Goal: Information Seeking & Learning: Check status

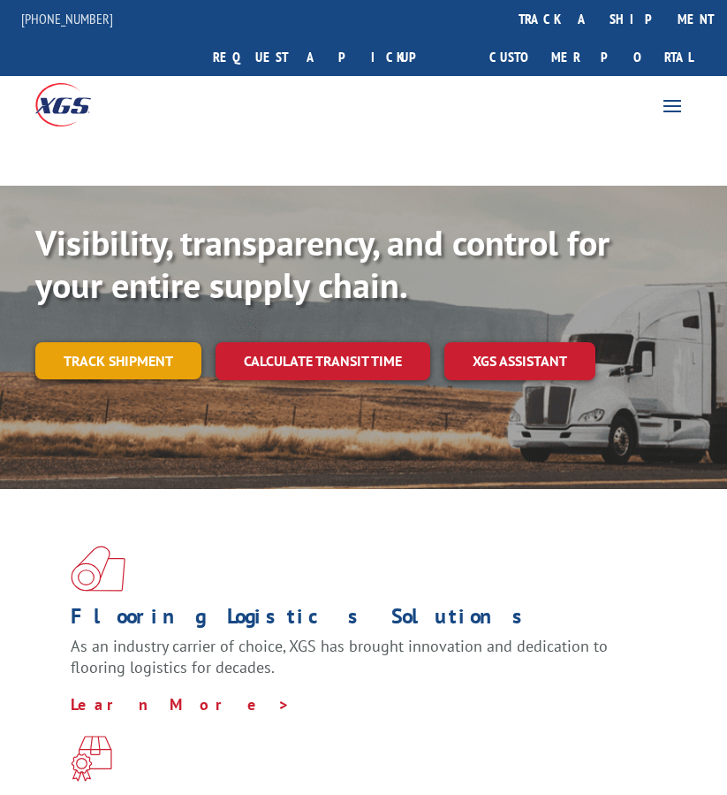
click at [139, 342] on link "Track shipment" at bounding box center [118, 360] width 166 height 37
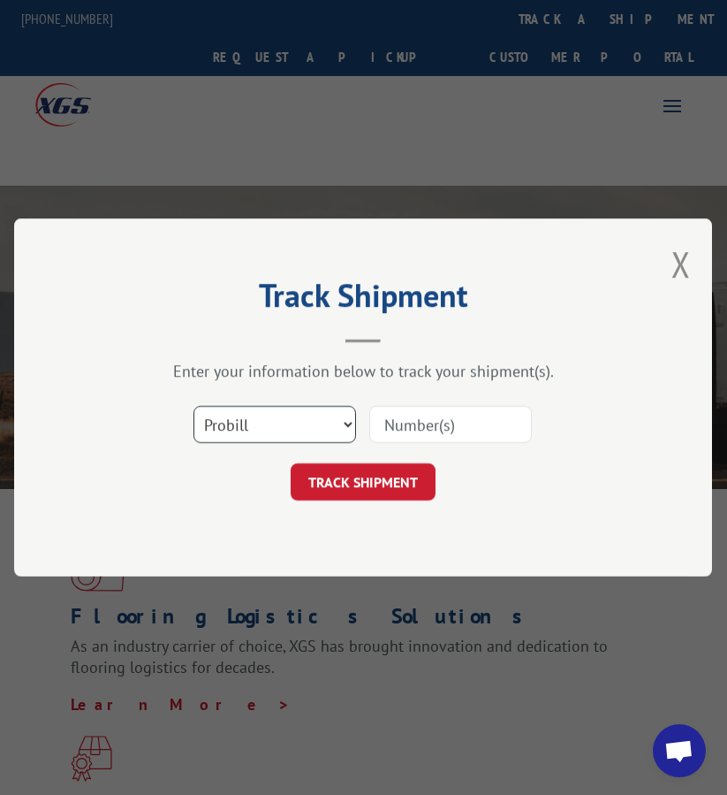
click at [290, 439] on select "Select category... Probill BOL PO" at bounding box center [275, 424] width 163 height 37
select select "bol"
click at [194, 406] on select "Select category... Probill BOL PO" at bounding box center [275, 424] width 163 height 37
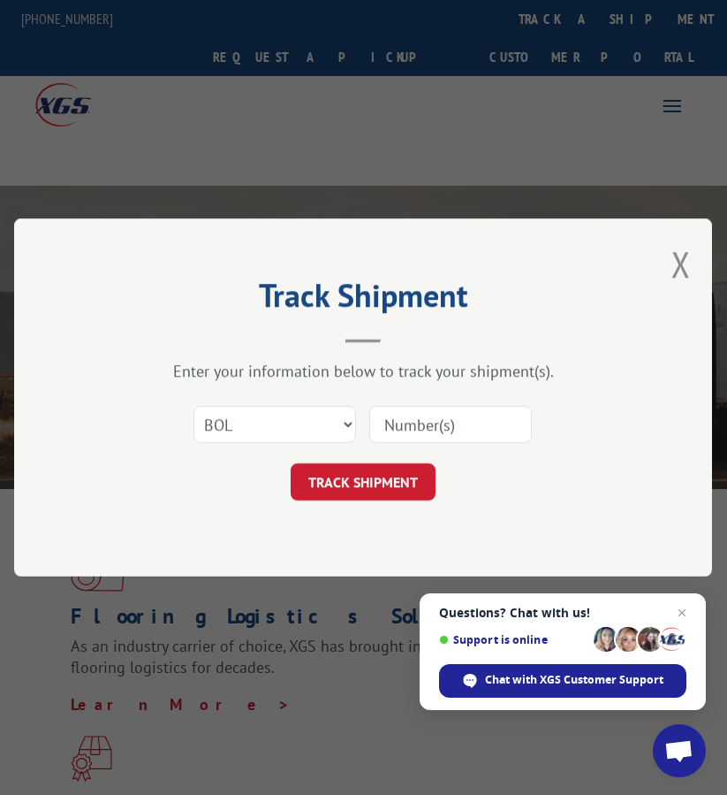
click at [479, 427] on input at bounding box center [450, 424] width 163 height 37
paste input "FPX00324549"
type input "FPX00324549"
click at [362, 483] on button "TRACK SHIPMENT" at bounding box center [363, 481] width 145 height 37
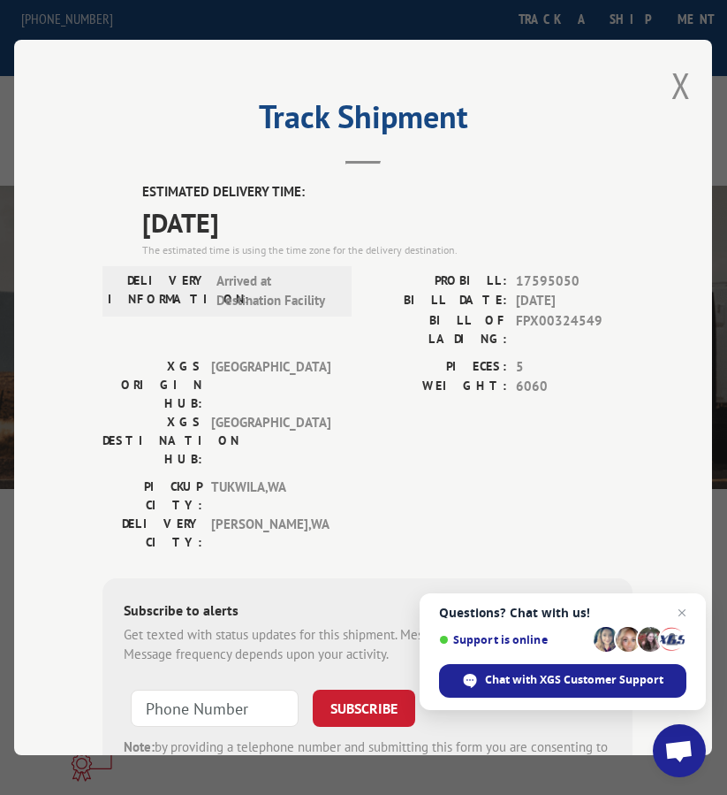
click at [546, 279] on span "17595050" at bounding box center [575, 281] width 117 height 20
copy span "17595050"
click at [672, 80] on button "Close modal" at bounding box center [681, 85] width 19 height 47
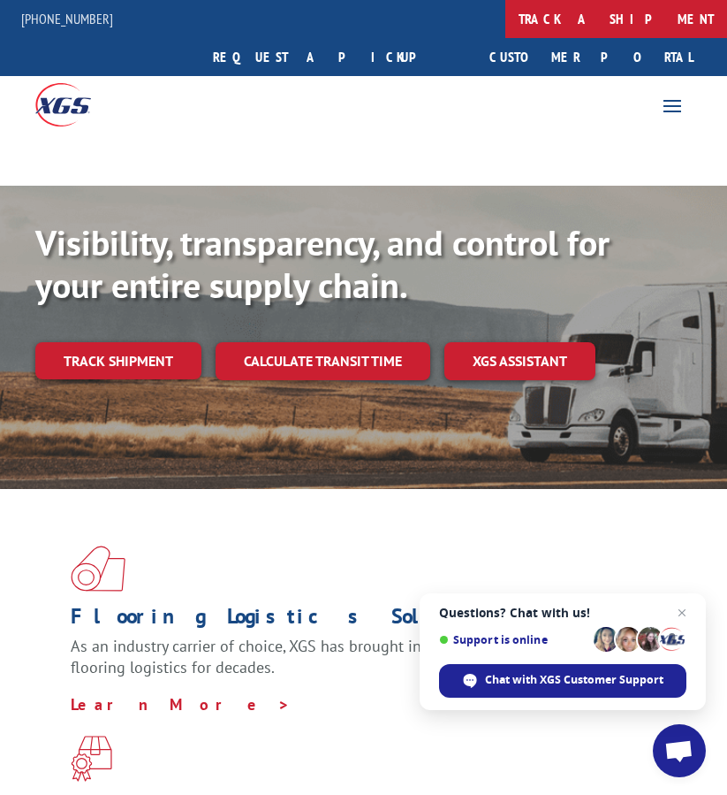
click at [506, 21] on link "track a shipment" at bounding box center [617, 19] width 222 height 38
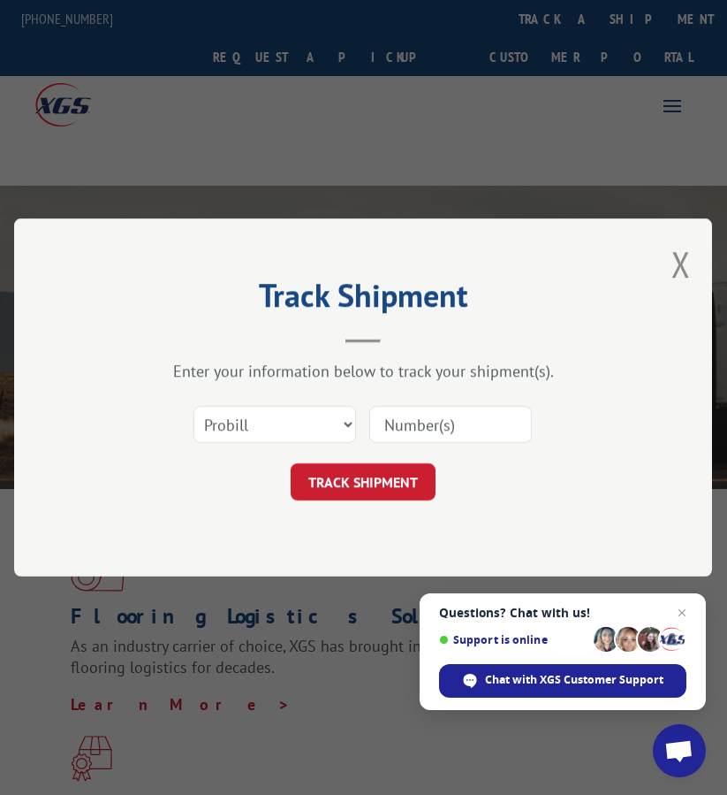
click at [427, 436] on input at bounding box center [450, 424] width 163 height 37
paste input "FPX00325346"
type input "FPX00325346"
click at [270, 433] on select "Select category... Probill BOL PO" at bounding box center [275, 424] width 163 height 37
select select "bol"
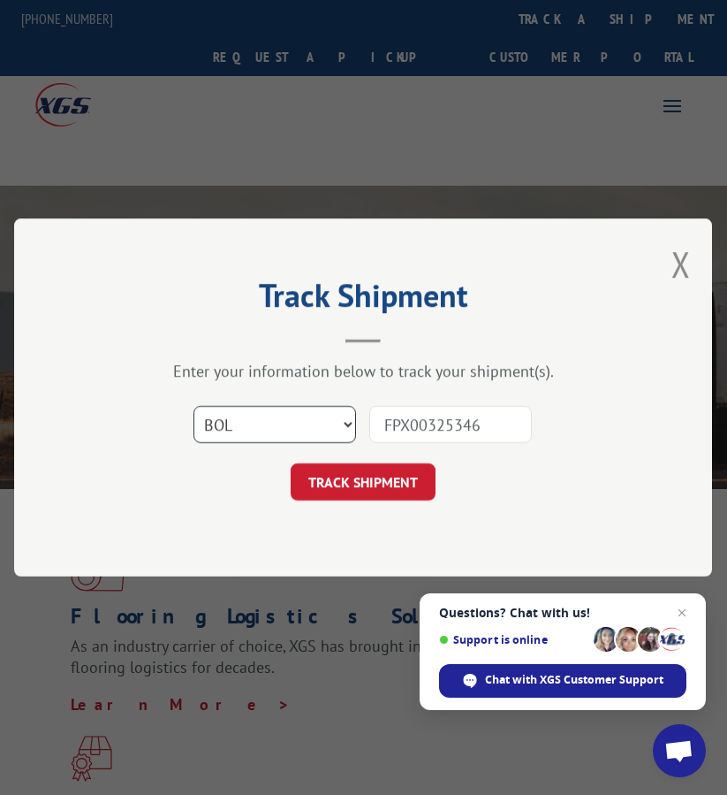
click at [194, 406] on select "Select category... Probill BOL PO" at bounding box center [275, 424] width 163 height 37
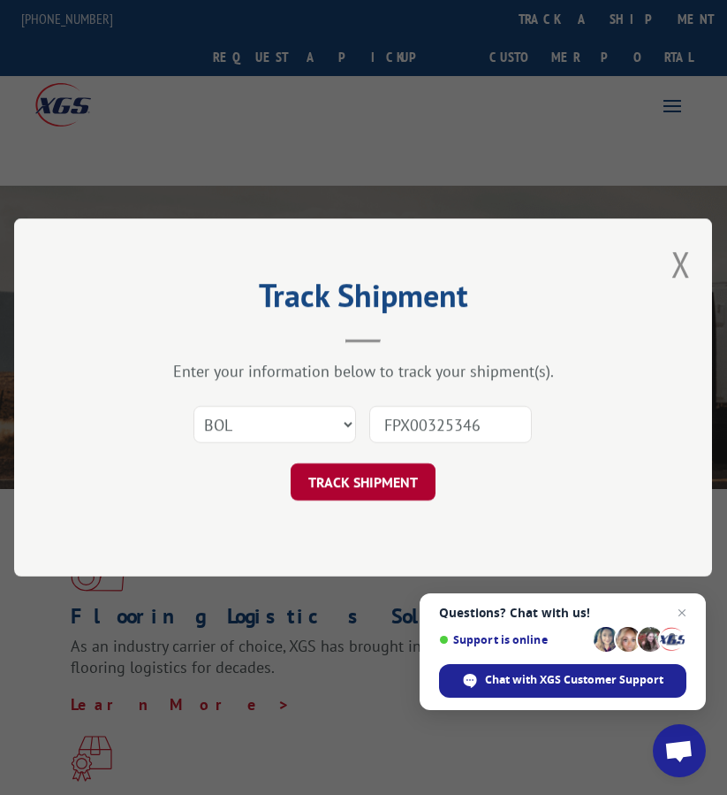
click at [409, 478] on button "TRACK SHIPMENT" at bounding box center [363, 481] width 145 height 37
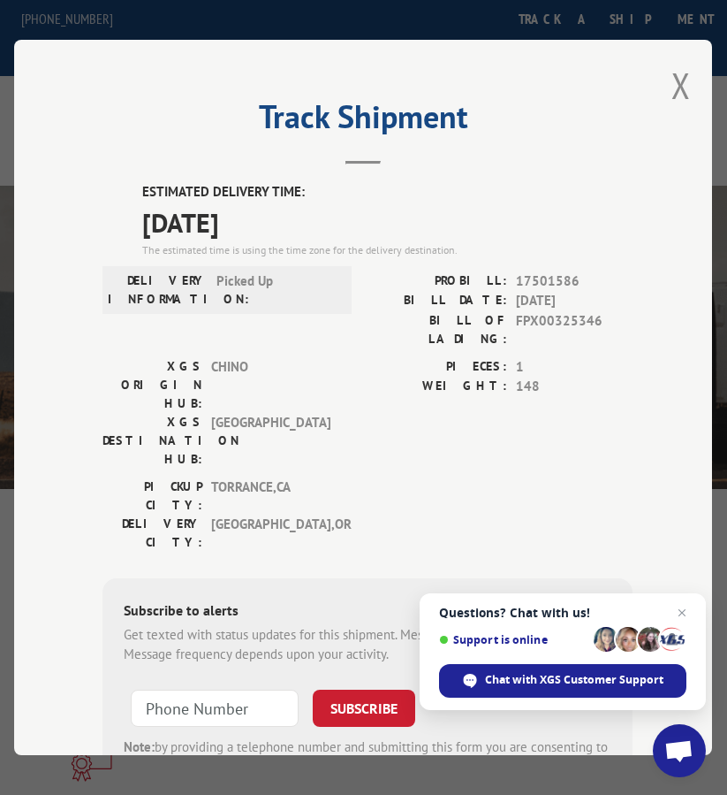
click at [547, 272] on span "17501586" at bounding box center [575, 281] width 117 height 20
copy span "17501586"
click at [672, 80] on button "Close modal" at bounding box center [681, 85] width 19 height 47
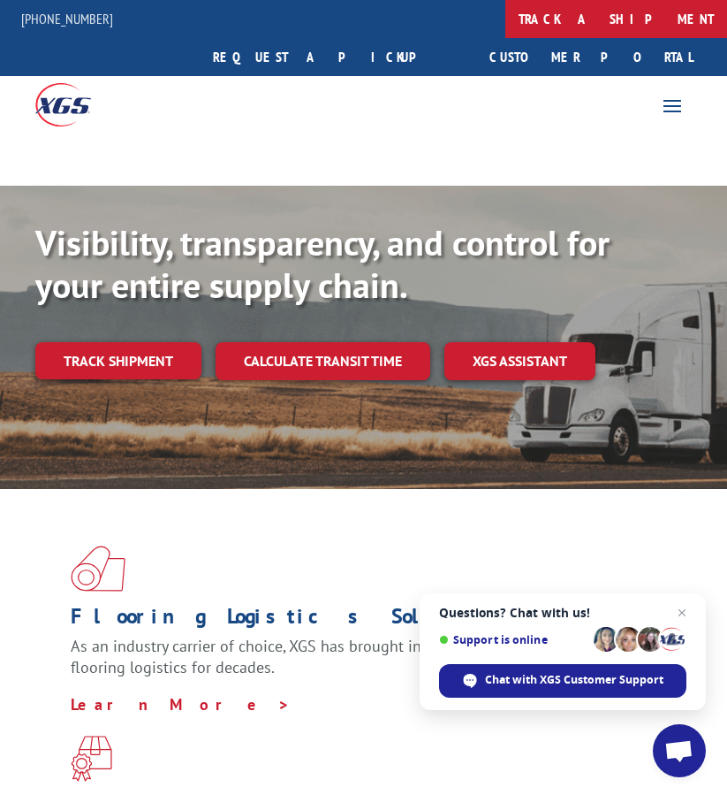
click at [506, 19] on link "track a shipment" at bounding box center [617, 19] width 222 height 38
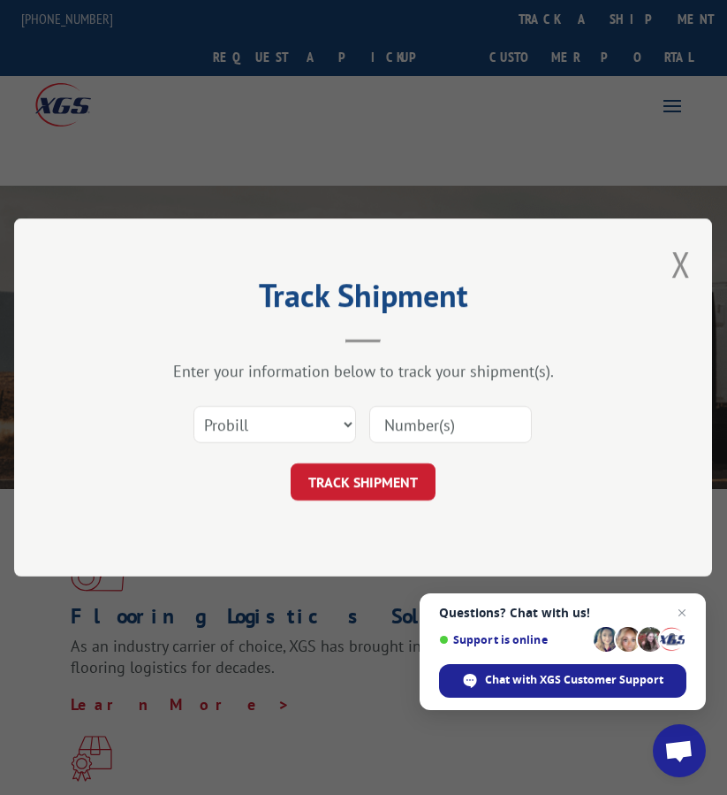
click at [407, 405] on div at bounding box center [450, 424] width 163 height 41
click at [386, 420] on input at bounding box center [450, 424] width 163 height 37
paste input "FPX00325403"
type input "FPX00325403"
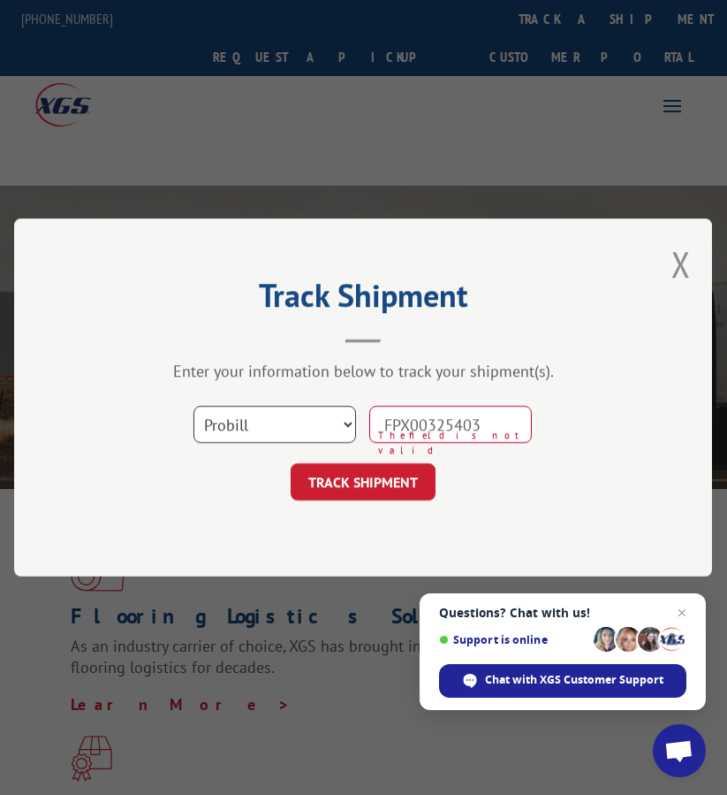
click at [284, 434] on select "Select category... Probill BOL PO" at bounding box center [275, 424] width 163 height 37
select select "bol"
click at [194, 406] on select "Select category... Probill BOL PO" at bounding box center [275, 424] width 163 height 37
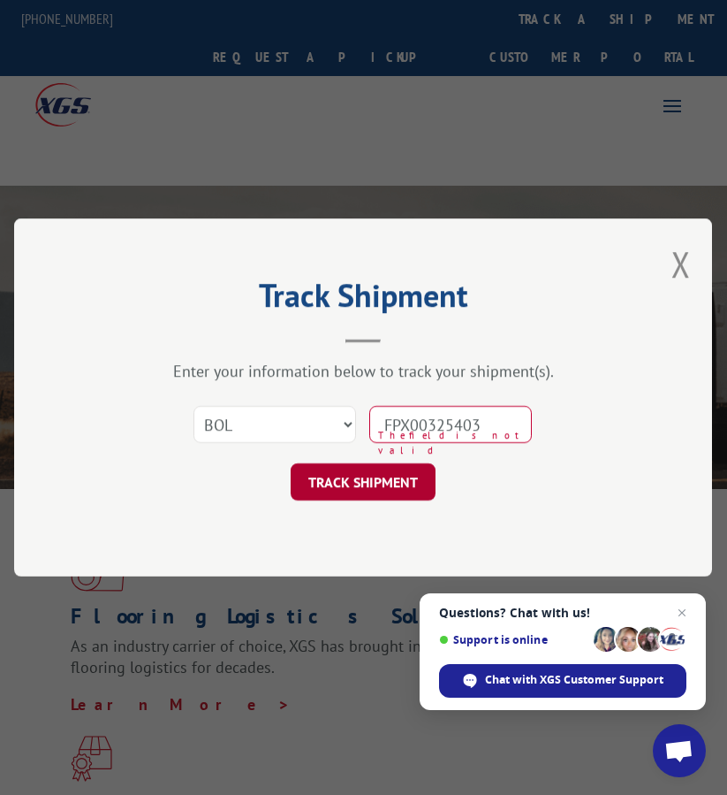
click at [346, 488] on button "TRACK SHIPMENT" at bounding box center [363, 481] width 145 height 37
type input "FPX00325403"
click at [351, 488] on button "TRACK SHIPMENT" at bounding box center [363, 481] width 145 height 37
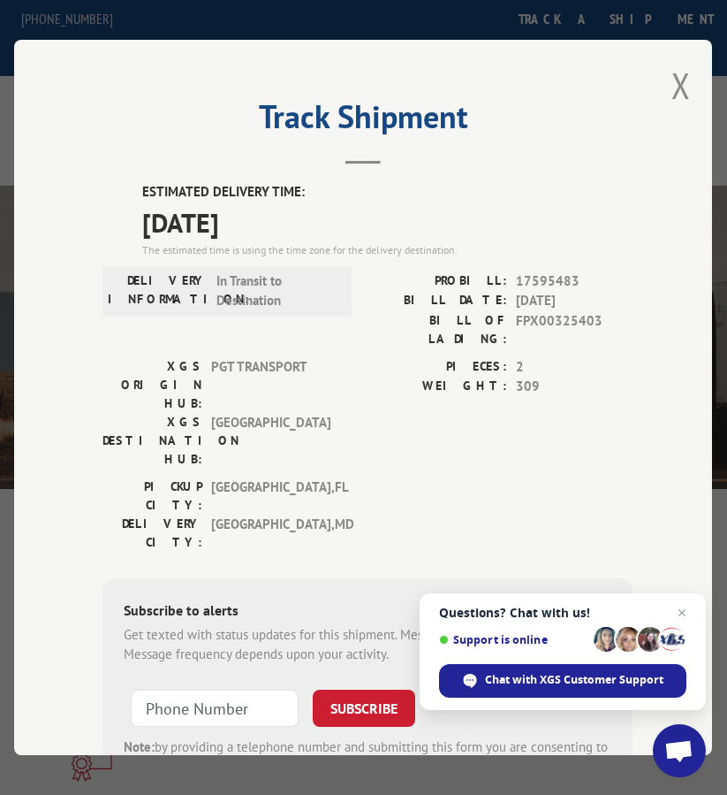
click at [546, 273] on span "17595483" at bounding box center [575, 281] width 117 height 20
copy span "17595483"
click at [678, 73] on button "Close modal" at bounding box center [681, 85] width 19 height 47
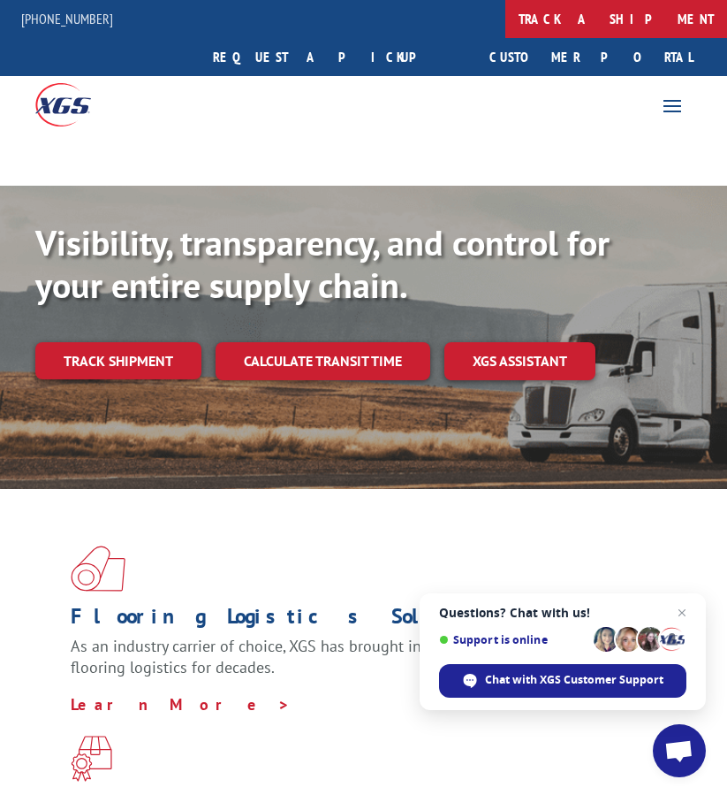
click at [506, 16] on link "track a shipment" at bounding box center [617, 19] width 222 height 38
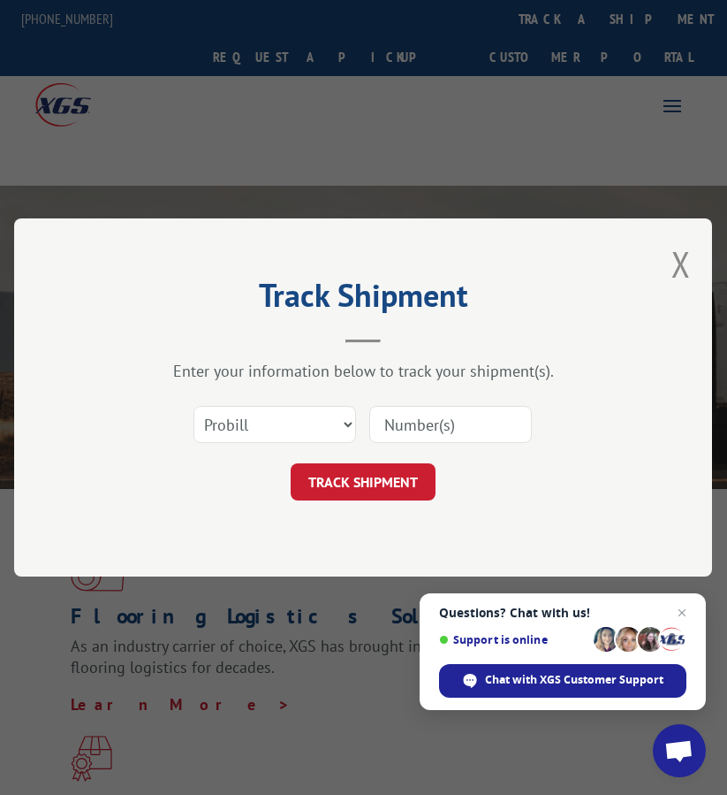
click at [431, 447] on div "Select category... Probill BOL PO" at bounding box center [363, 424] width 521 height 58
drag, startPoint x: 431, startPoint y: 426, endPoint x: 417, endPoint y: 426, distance: 14.1
click at [431, 426] on input at bounding box center [450, 424] width 163 height 37
paste input "FPX00325426"
type input "FPX00325426"
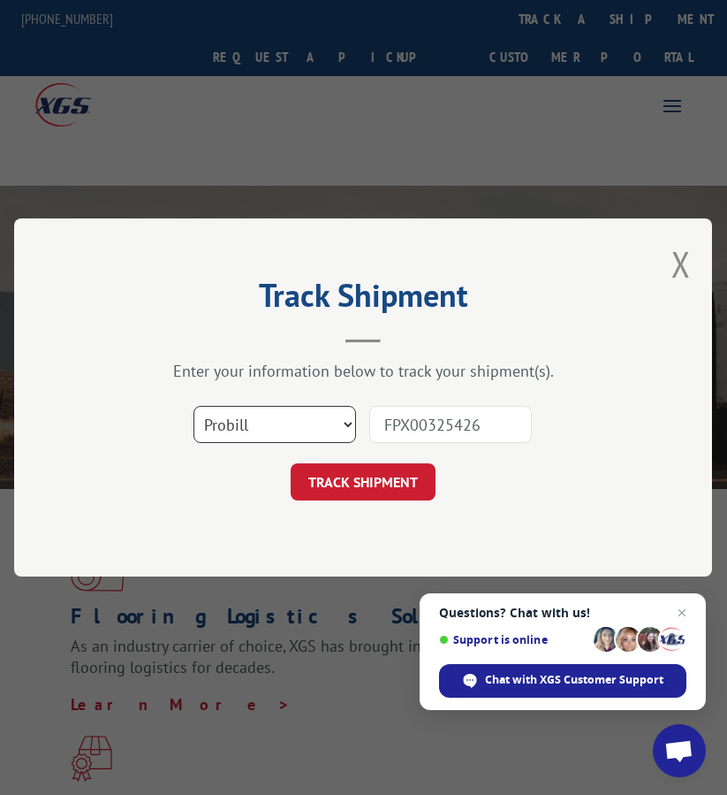
click at [332, 424] on select "Select category... Probill BOL PO" at bounding box center [275, 424] width 163 height 37
select select "bol"
click at [194, 406] on select "Select category... Probill BOL PO" at bounding box center [275, 424] width 163 height 37
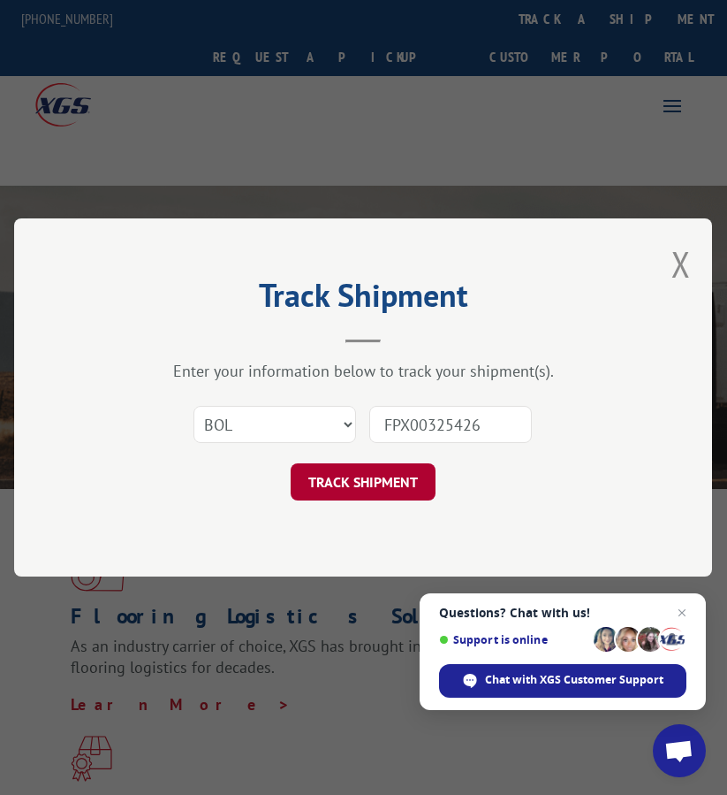
click at [361, 487] on button "TRACK SHIPMENT" at bounding box center [363, 481] width 145 height 37
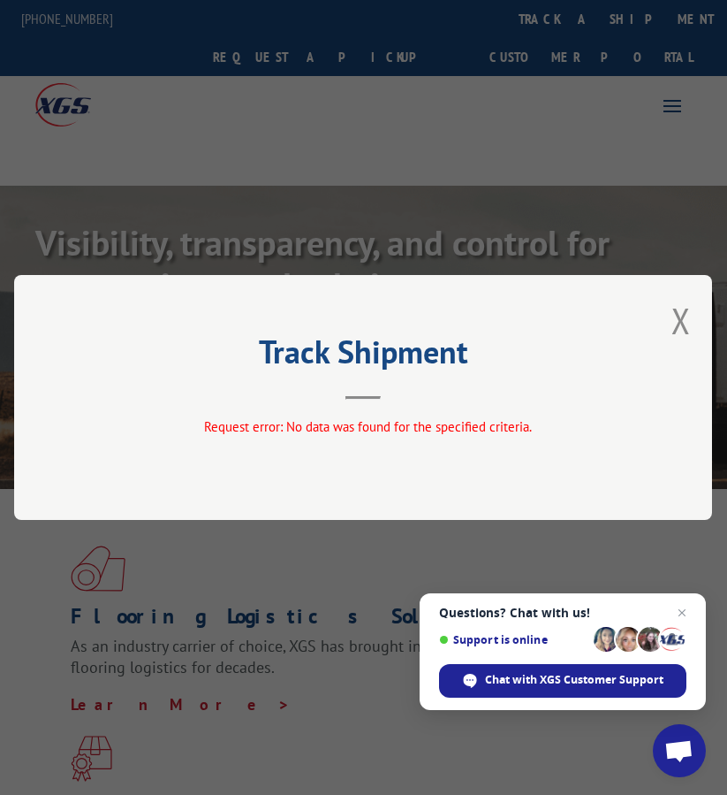
click at [696, 303] on div "Track Shipment Request error: No data was found for the specified criteria." at bounding box center [363, 397] width 698 height 245
click at [689, 319] on button "Close modal" at bounding box center [681, 320] width 19 height 47
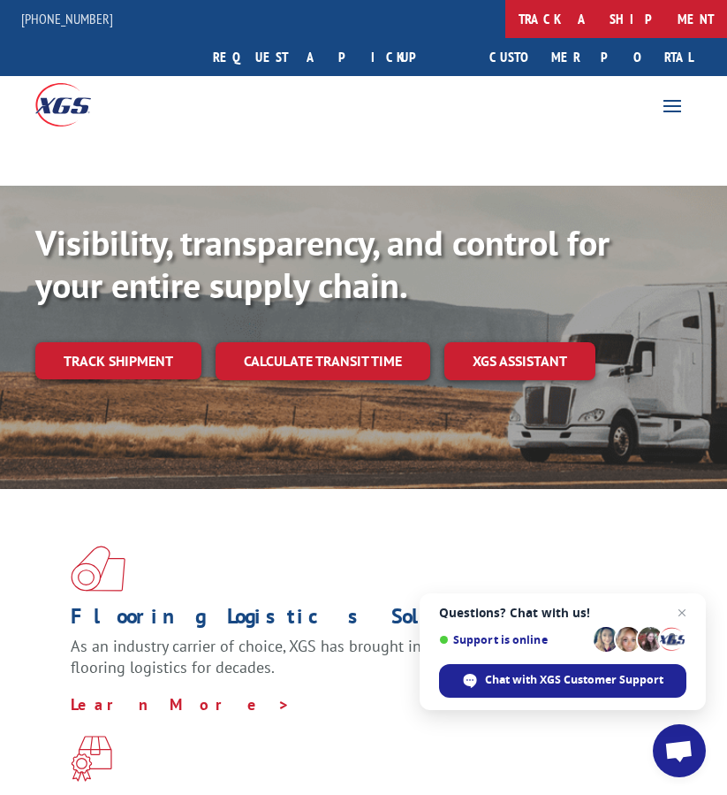
click at [506, 20] on link "track a shipment" at bounding box center [617, 19] width 222 height 38
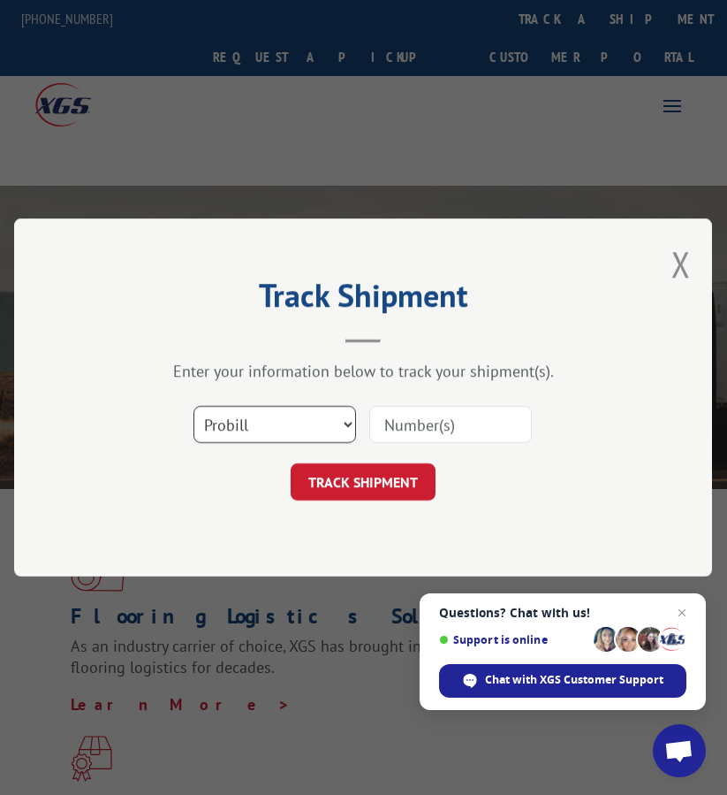
click at [327, 442] on select "Select category... Probill BOL PO" at bounding box center [275, 424] width 163 height 37
select select "bol"
click at [194, 406] on select "Select category... Probill BOL PO" at bounding box center [275, 424] width 163 height 37
click at [405, 432] on input at bounding box center [450, 424] width 163 height 37
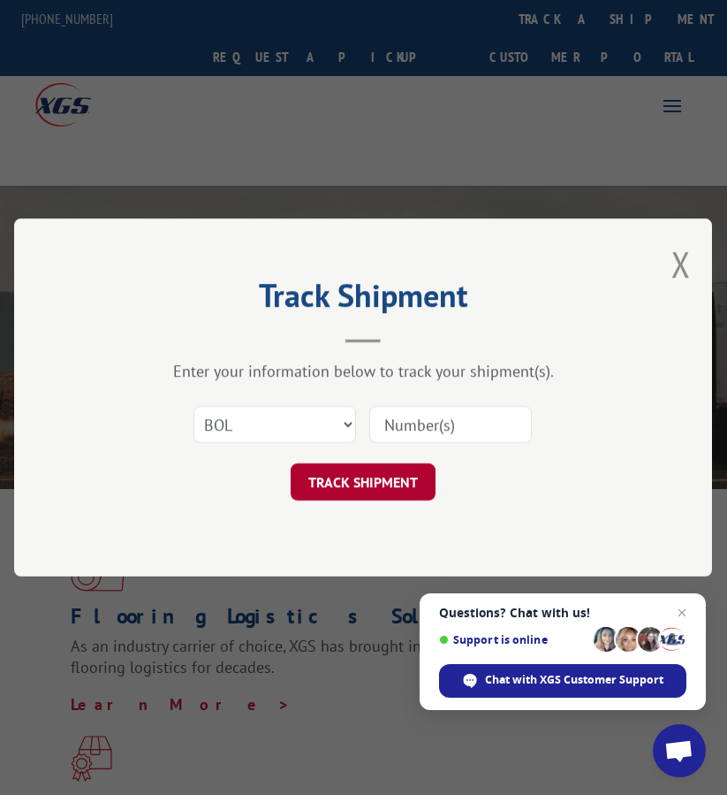
paste input "FPX00325426"
type input "FPX00325426"
click at [399, 483] on button "TRACK SHIPMENT" at bounding box center [363, 481] width 145 height 37
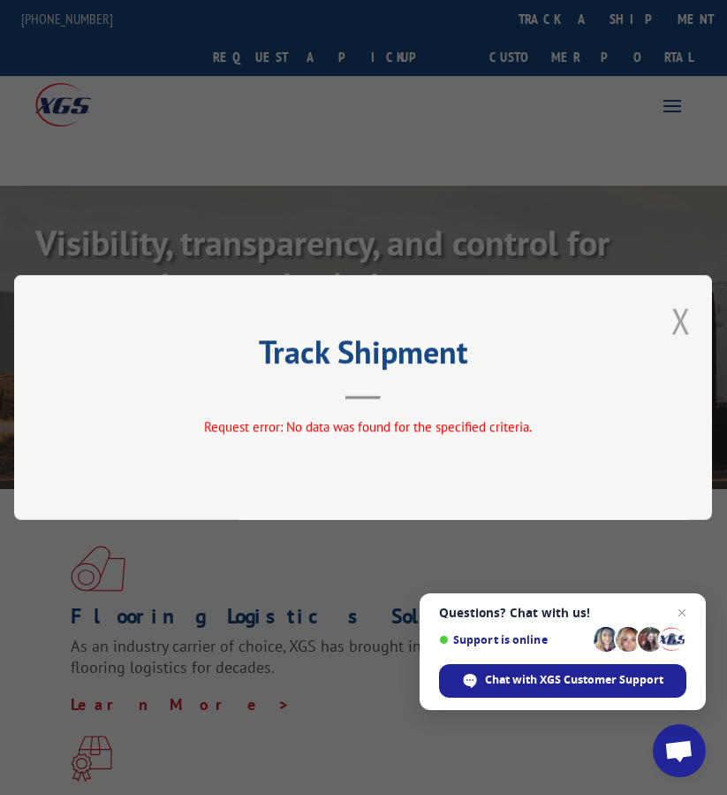
click at [691, 330] on button "Close modal" at bounding box center [681, 320] width 19 height 47
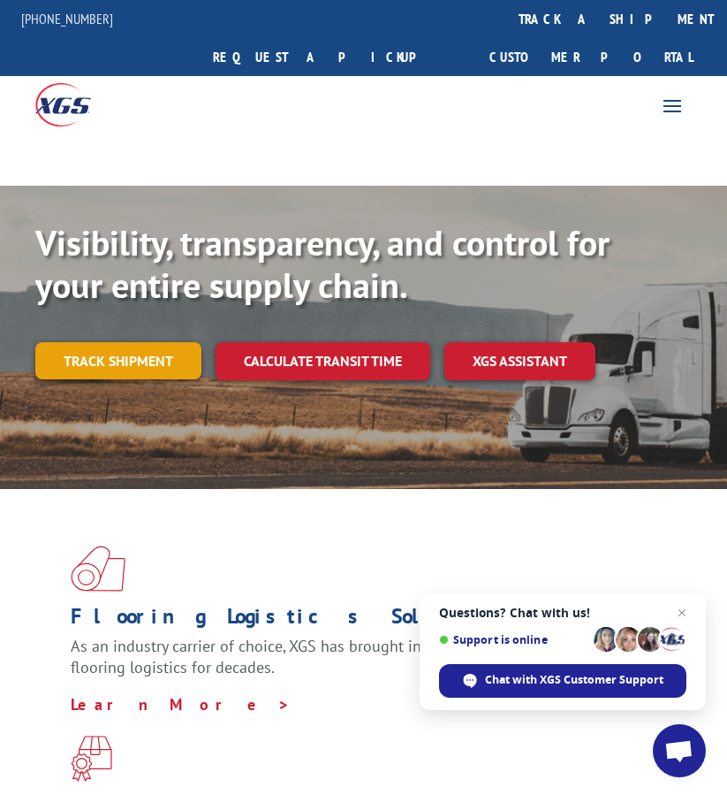
click at [152, 342] on link "Track shipment" at bounding box center [118, 360] width 166 height 37
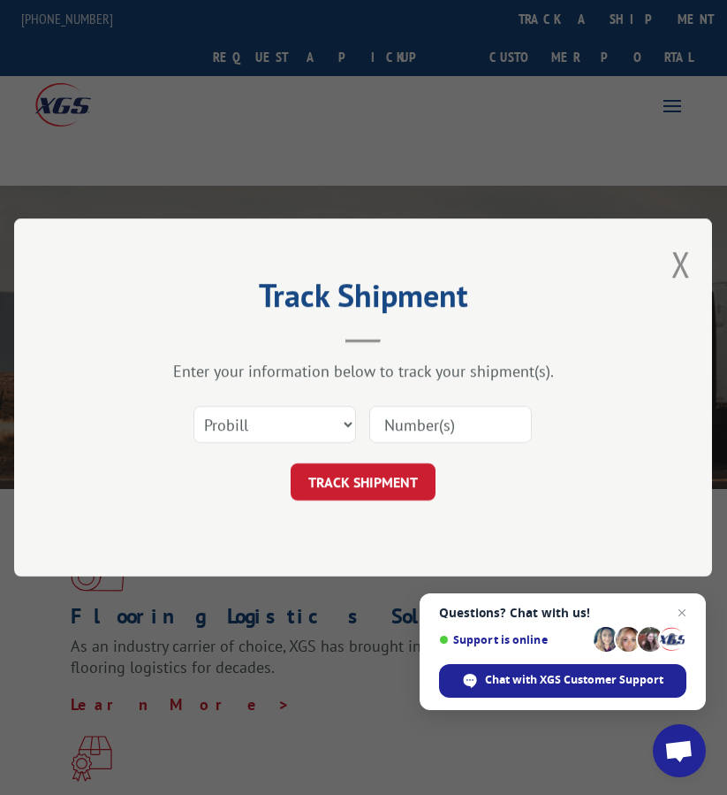
click at [414, 405] on div at bounding box center [450, 424] width 163 height 41
drag, startPoint x: 443, startPoint y: 436, endPoint x: 383, endPoint y: 438, distance: 60.1
click at [443, 436] on input at bounding box center [450, 424] width 163 height 37
paste input "FPX00325430"
type input "FPX00325430"
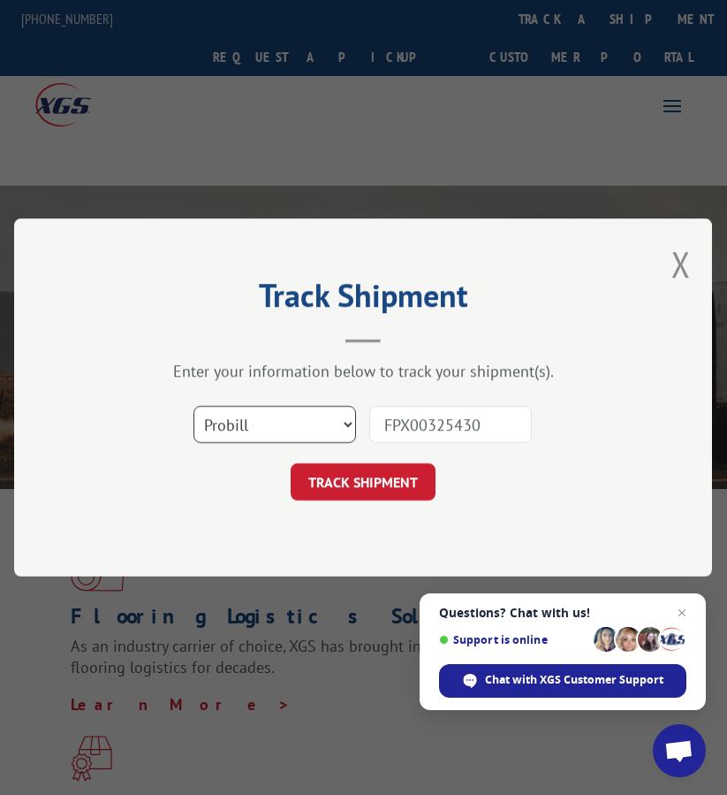
click at [326, 428] on select "Select category... Probill BOL PO" at bounding box center [275, 424] width 163 height 37
select select "bol"
click at [194, 406] on select "Select category... Probill BOL PO" at bounding box center [275, 424] width 163 height 37
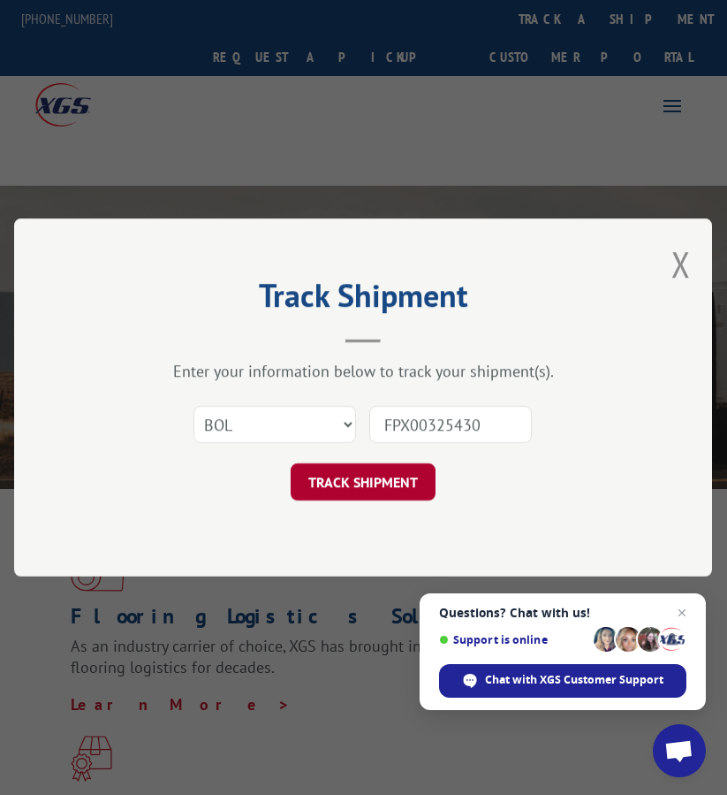
click at [392, 485] on button "TRACK SHIPMENT" at bounding box center [363, 481] width 145 height 37
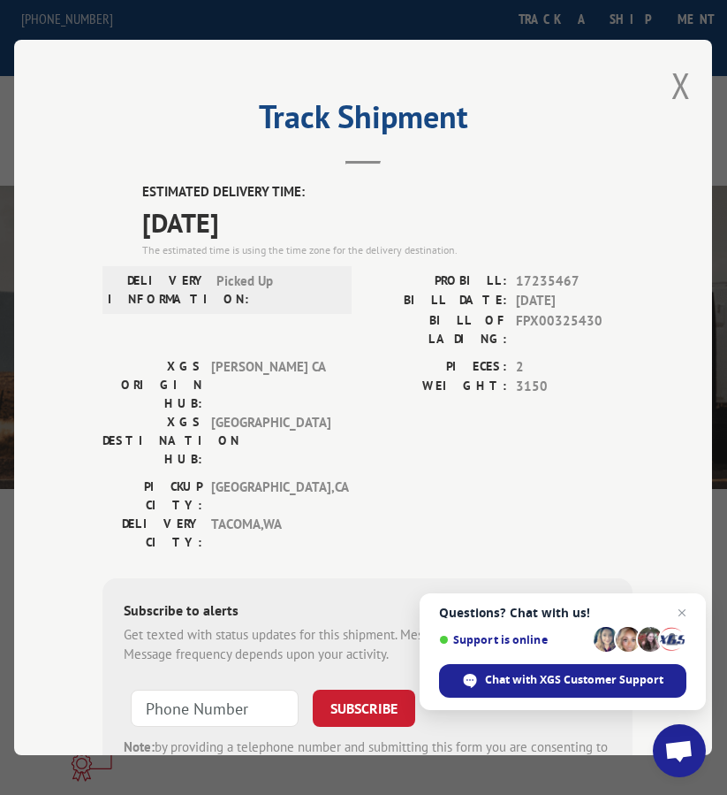
click at [546, 271] on span "17235467" at bounding box center [575, 281] width 117 height 20
copy span "17235467"
click at [674, 73] on button "Close modal" at bounding box center [681, 85] width 19 height 47
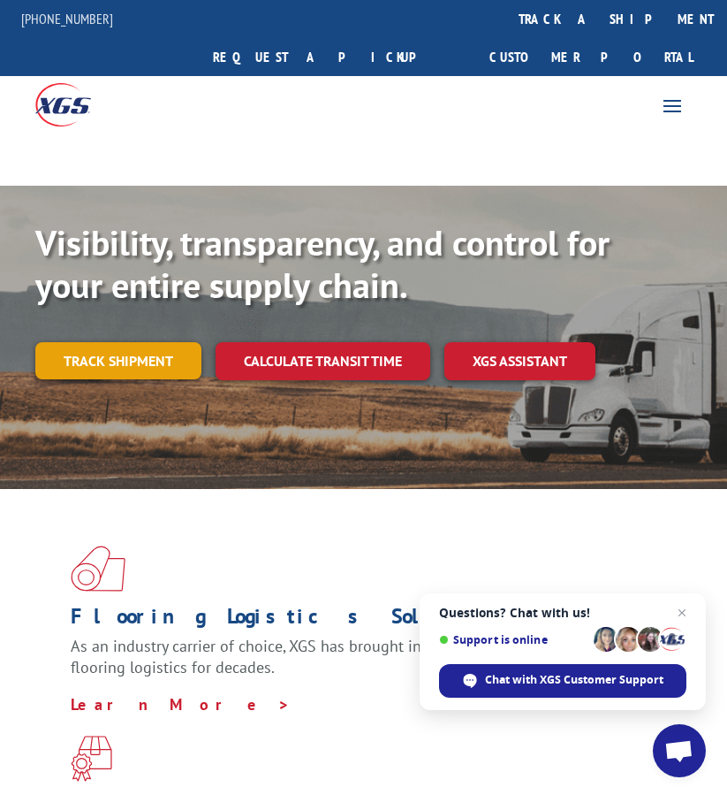
click at [155, 342] on link "Track shipment" at bounding box center [118, 360] width 166 height 37
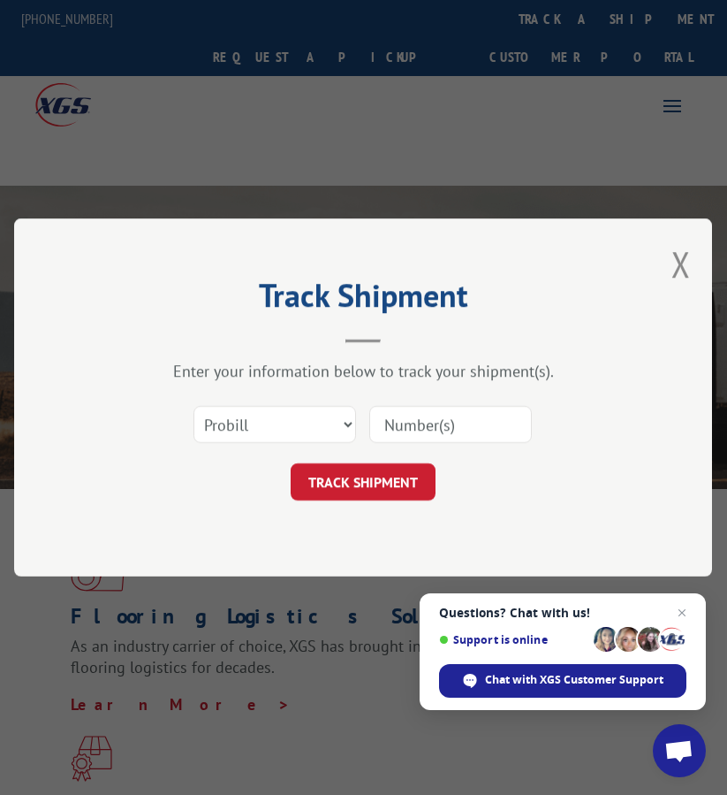
click at [398, 412] on input at bounding box center [450, 424] width 163 height 37
paste input "FPX00325571"
type input "FPX00325571"
click at [321, 422] on select "Select category... Probill BOL PO" at bounding box center [275, 424] width 163 height 37
select select "bol"
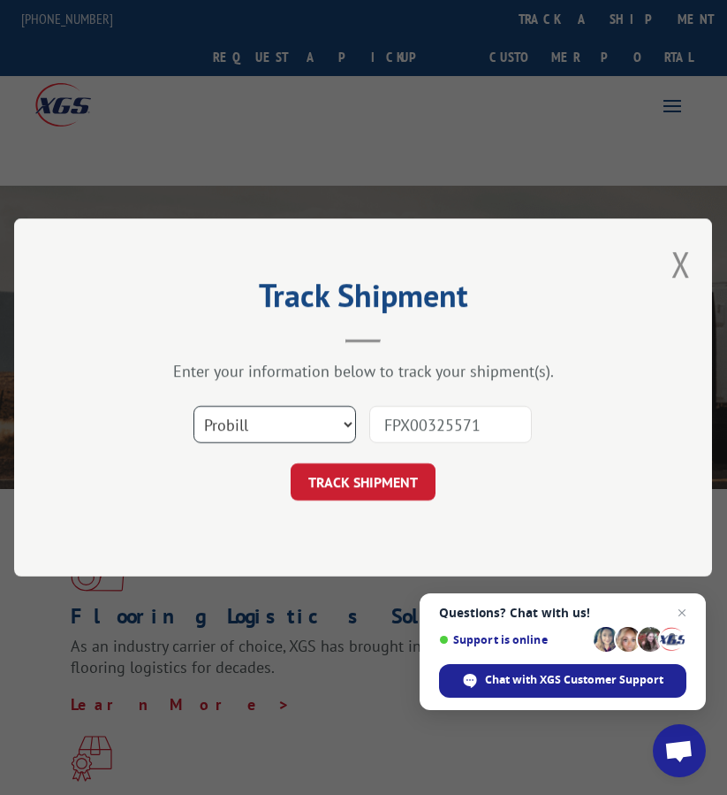
click at [194, 406] on select "Select category... Probill BOL PO" at bounding box center [275, 424] width 163 height 37
click at [366, 501] on div "Track Shipment Enter your information below to track your shipment(s). Select c…" at bounding box center [363, 397] width 698 height 358
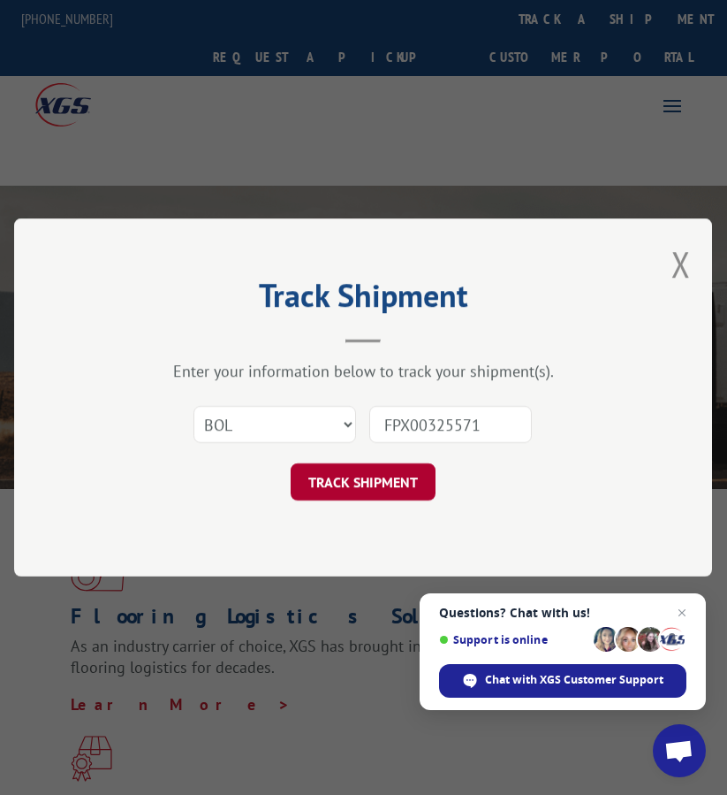
click at [372, 493] on button "TRACK SHIPMENT" at bounding box center [363, 481] width 145 height 37
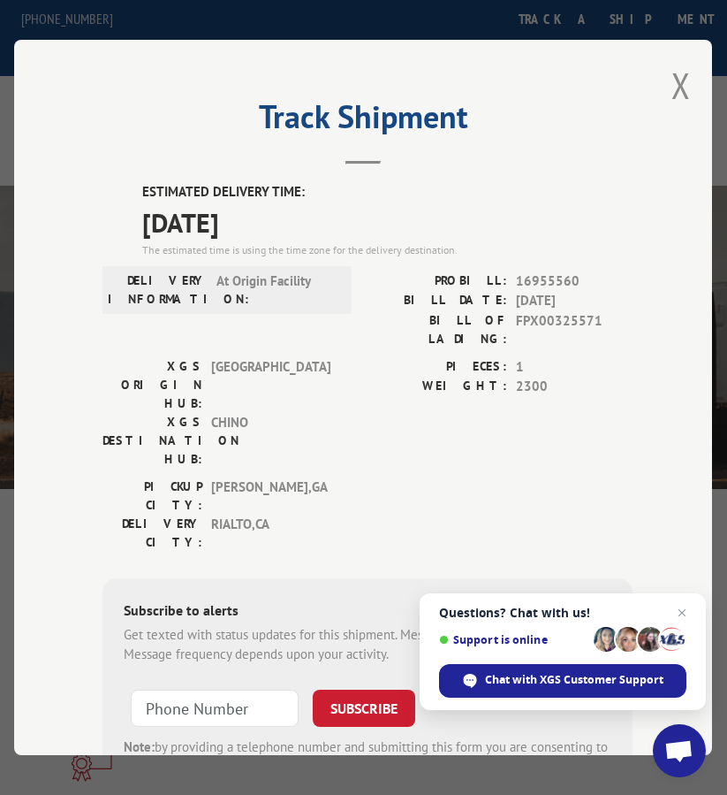
click at [538, 271] on span "16955560" at bounding box center [575, 281] width 117 height 20
copy span "16955560"
click at [692, 97] on div "Track Shipment ESTIMATED DELIVERY TIME: [DATE] The estimated time is using the …" at bounding box center [363, 397] width 698 height 715
click at [663, 83] on div "Track Shipment ESTIMATED DELIVERY TIME: [DATE] The estimated time is using the …" at bounding box center [363, 397] width 698 height 715
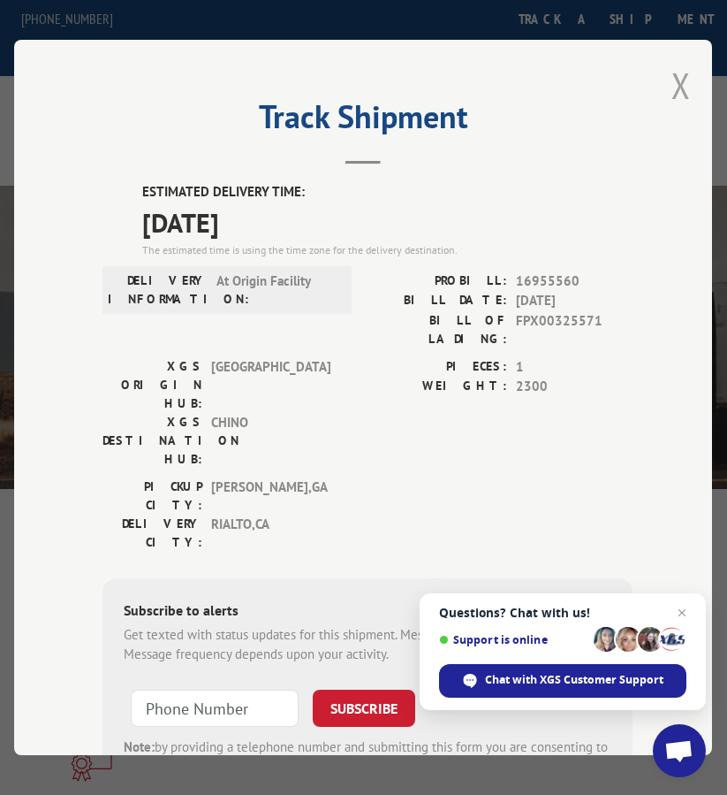
click at [681, 80] on button "Close modal" at bounding box center [681, 85] width 19 height 47
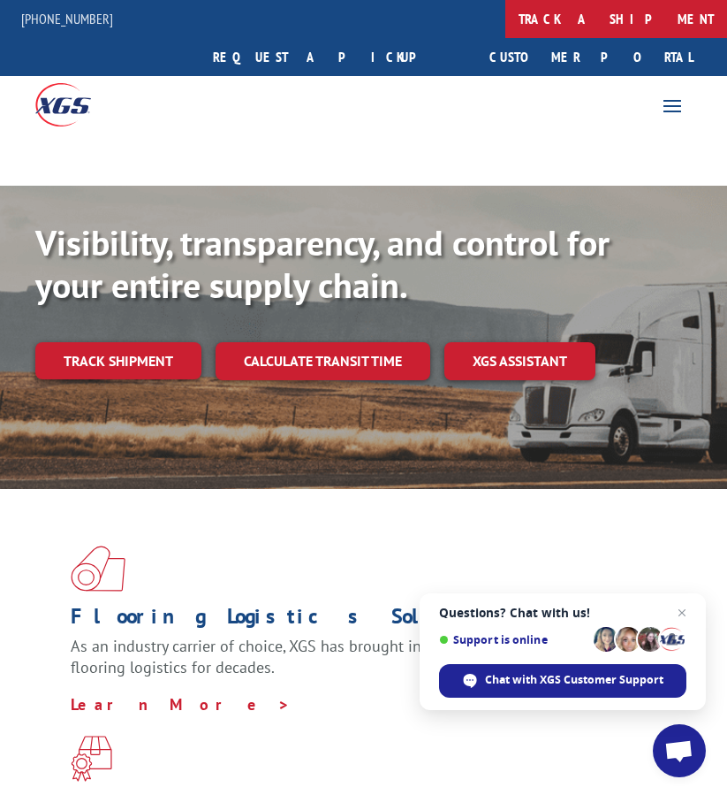
click at [506, 32] on link "track a shipment" at bounding box center [617, 19] width 222 height 38
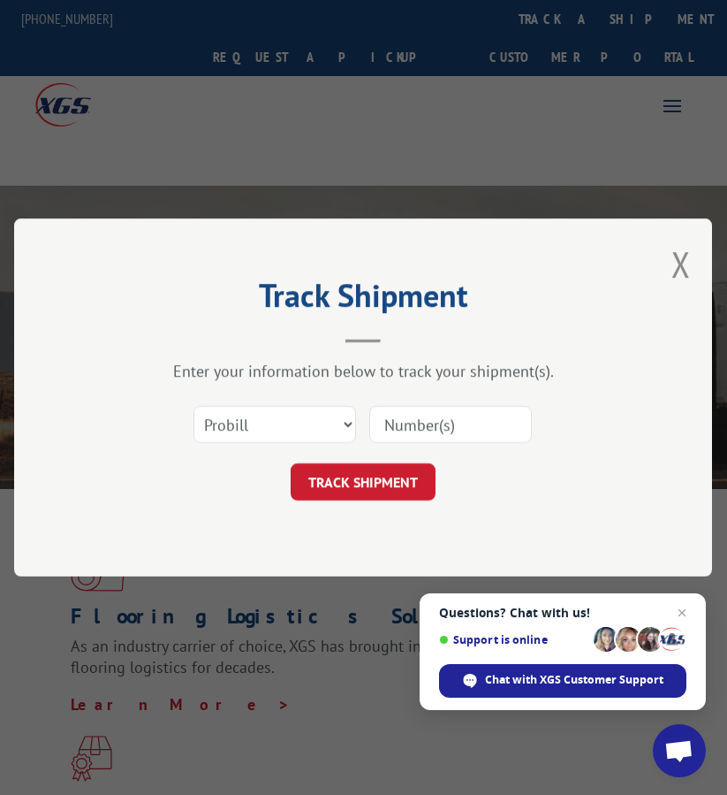
click at [439, 435] on input at bounding box center [450, 424] width 163 height 37
paste input "FPA01221214"
type input "FPA01221214"
click at [296, 405] on div "Select category... Probill BOL PO" at bounding box center [274, 424] width 161 height 41
click at [312, 445] on div "Select category... Probill BOL PO" at bounding box center [274, 424] width 161 height 41
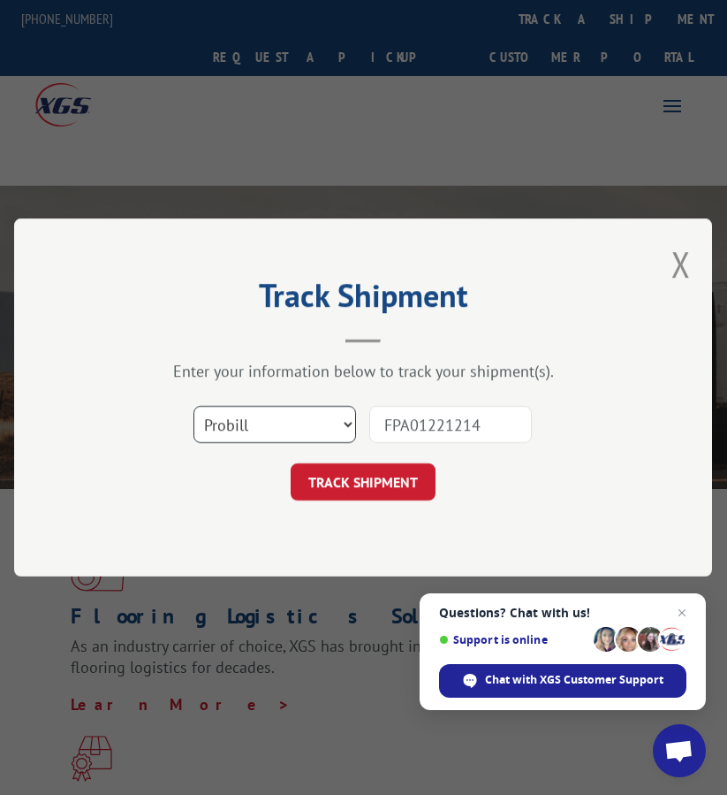
click at [314, 420] on select "Select category... Probill BOL PO" at bounding box center [275, 424] width 163 height 37
select select "bol"
click at [194, 406] on select "Select category... Probill BOL PO" at bounding box center [275, 424] width 163 height 37
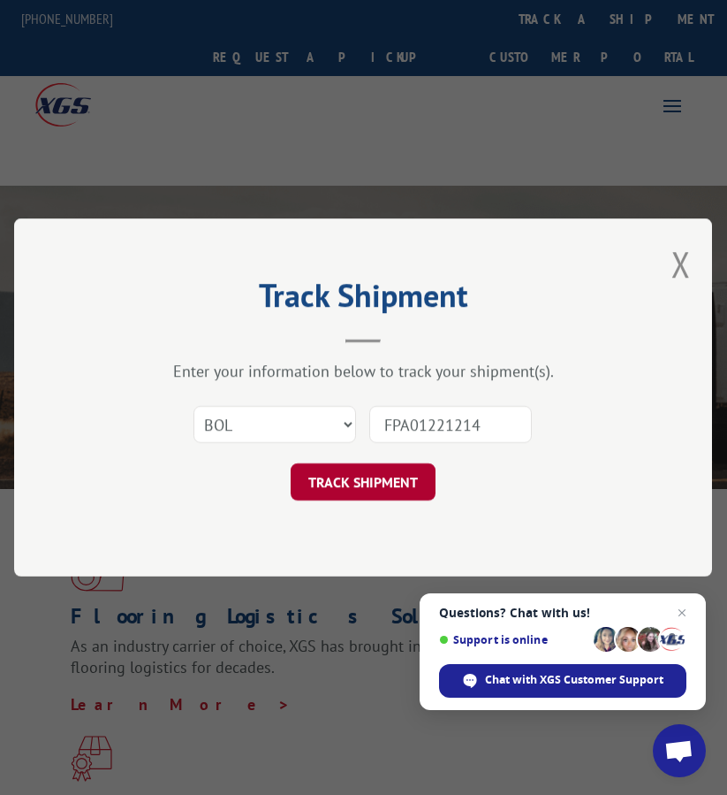
click at [385, 483] on button "TRACK SHIPMENT" at bounding box center [363, 481] width 145 height 37
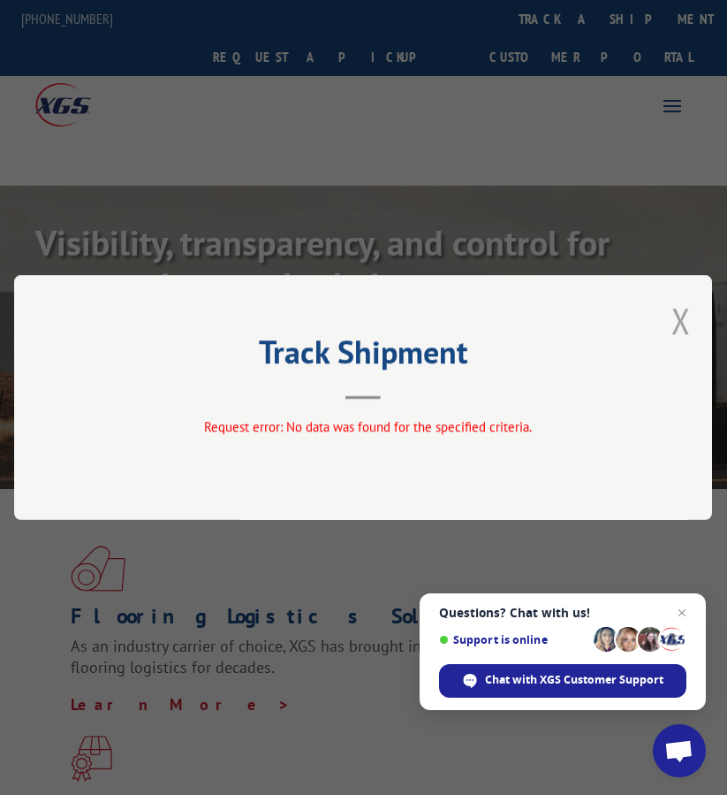
click at [679, 327] on button "Close modal" at bounding box center [681, 320] width 19 height 47
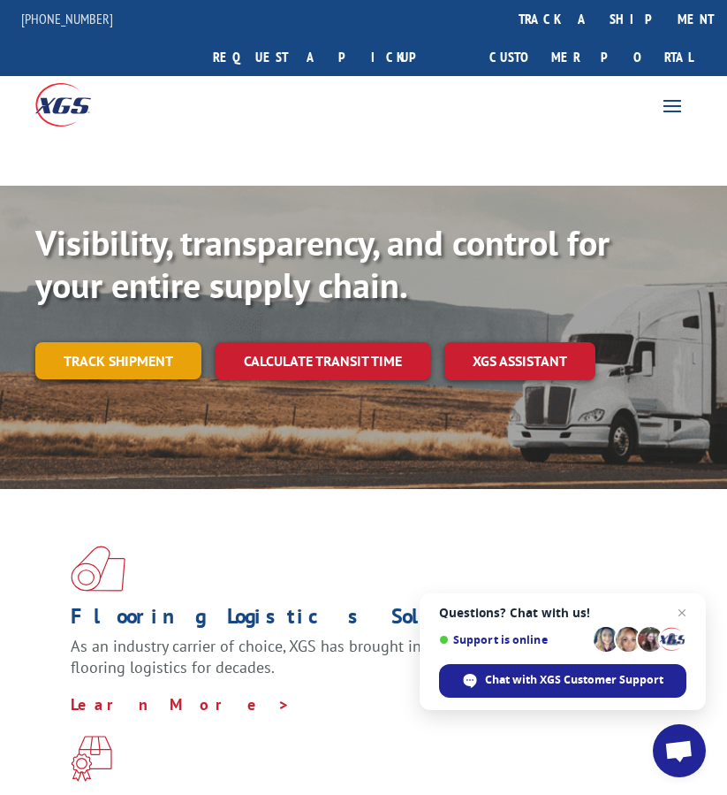
click at [92, 342] on link "Track shipment" at bounding box center [118, 360] width 166 height 37
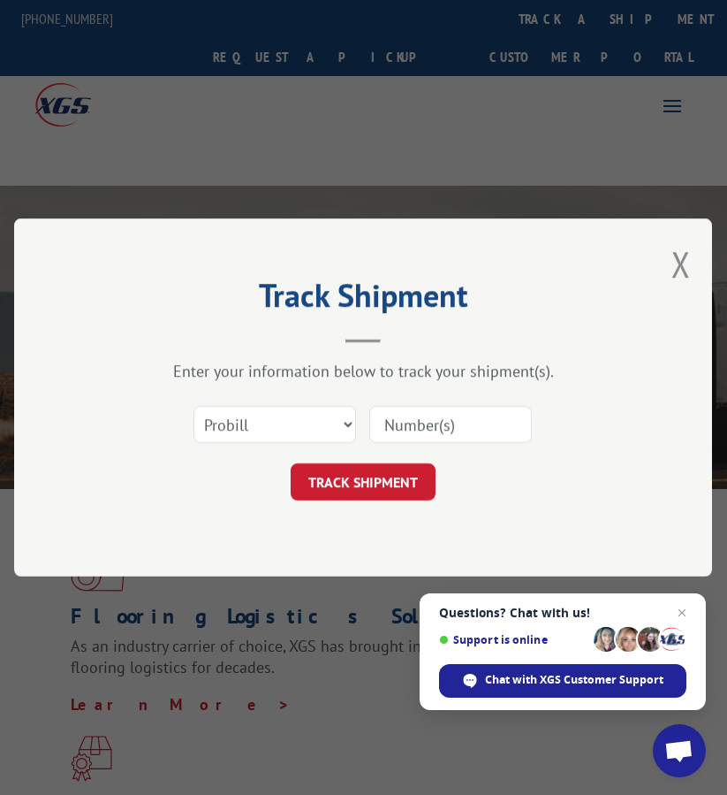
click at [443, 444] on div at bounding box center [450, 424] width 163 height 41
click at [413, 423] on input at bounding box center [450, 424] width 163 height 37
paste input "FPA01221214"
type input "FPA01221214"
click at [292, 412] on select "Select category... Probill BOL PO" at bounding box center [275, 424] width 163 height 37
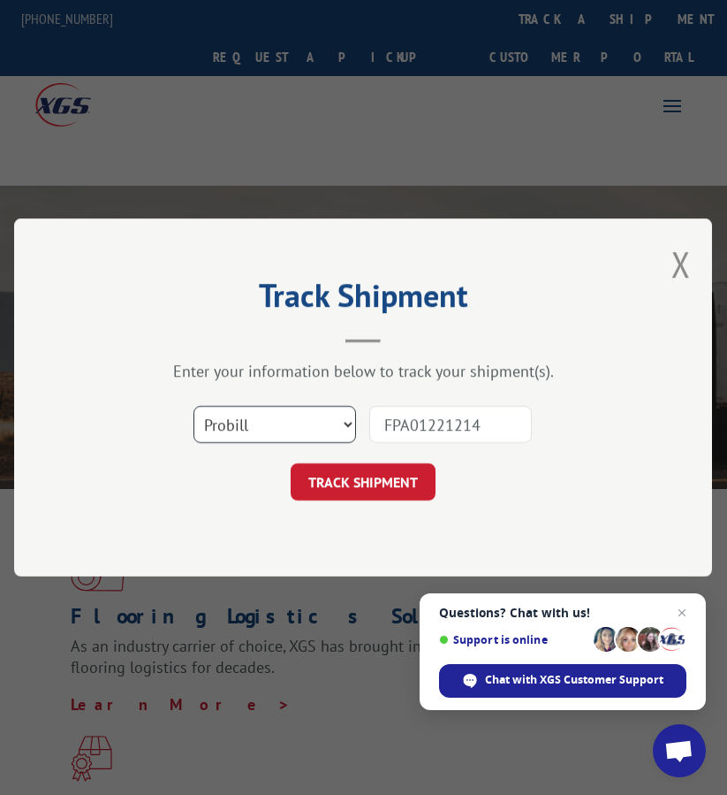
select select "bol"
click at [194, 406] on select "Select category... Probill BOL PO" at bounding box center [275, 424] width 163 height 37
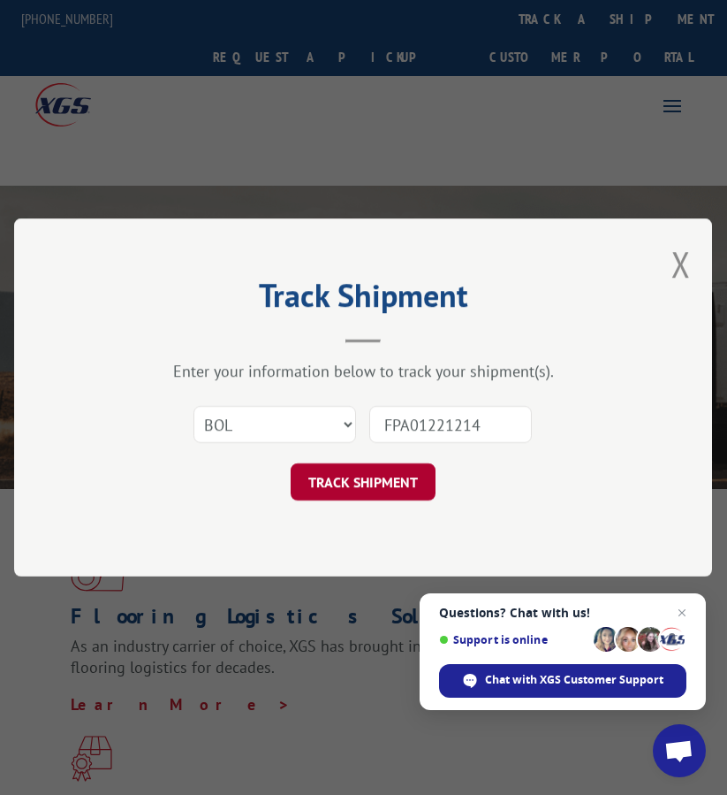
click at [336, 499] on button "TRACK SHIPMENT" at bounding box center [363, 481] width 145 height 37
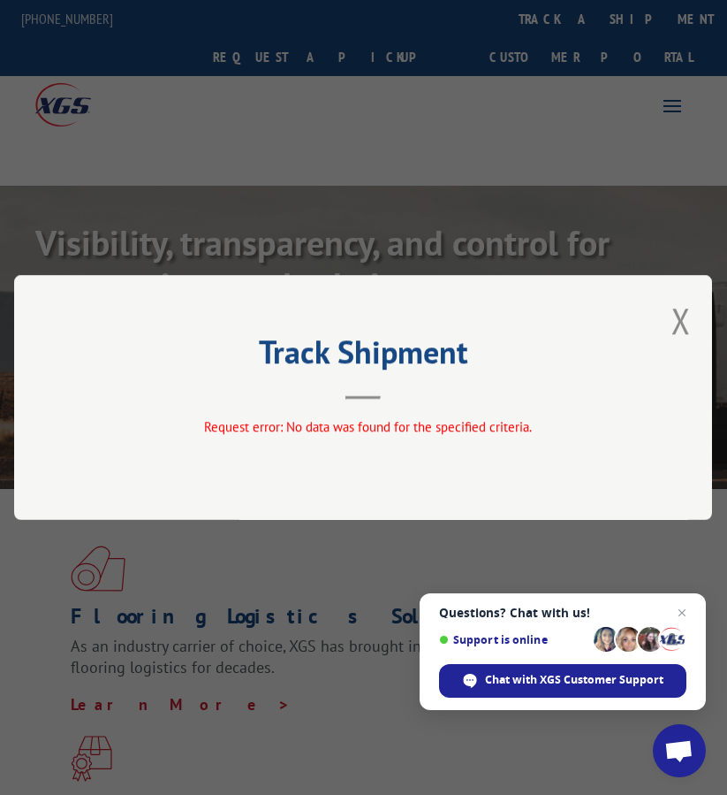
click at [683, 318] on button "Close modal" at bounding box center [681, 320] width 19 height 47
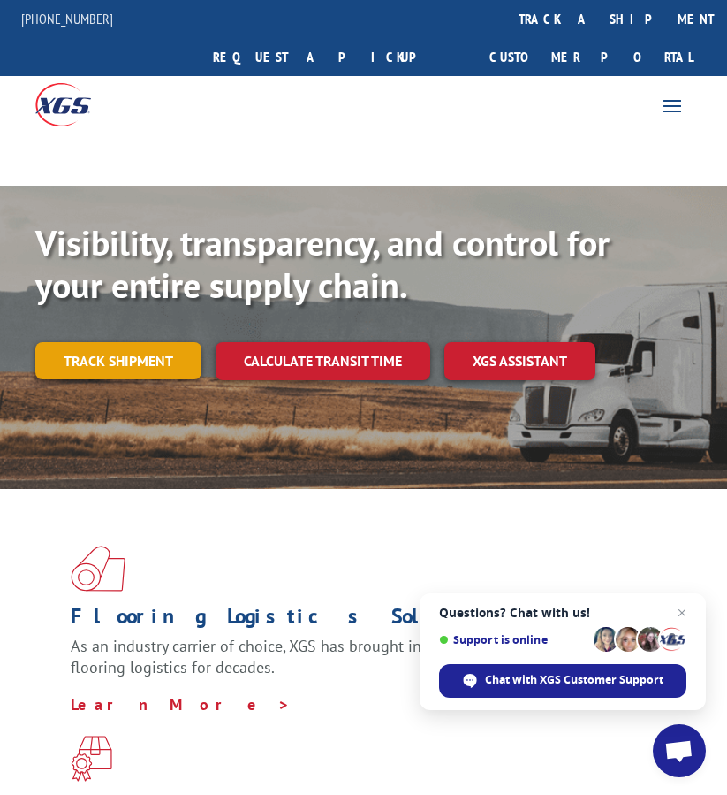
click at [145, 342] on link "Track shipment" at bounding box center [118, 360] width 166 height 37
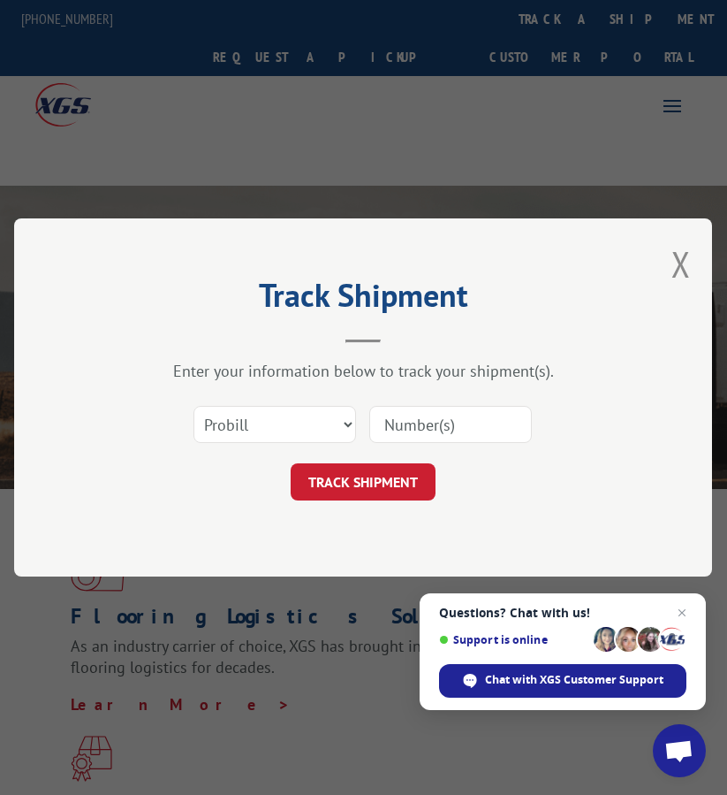
click at [430, 408] on input at bounding box center [450, 424] width 163 height 37
paste input "FPX00325757"
type input "FPX00325757"
click at [285, 432] on select "Select category... Probill BOL PO" at bounding box center [275, 424] width 163 height 37
select select "bol"
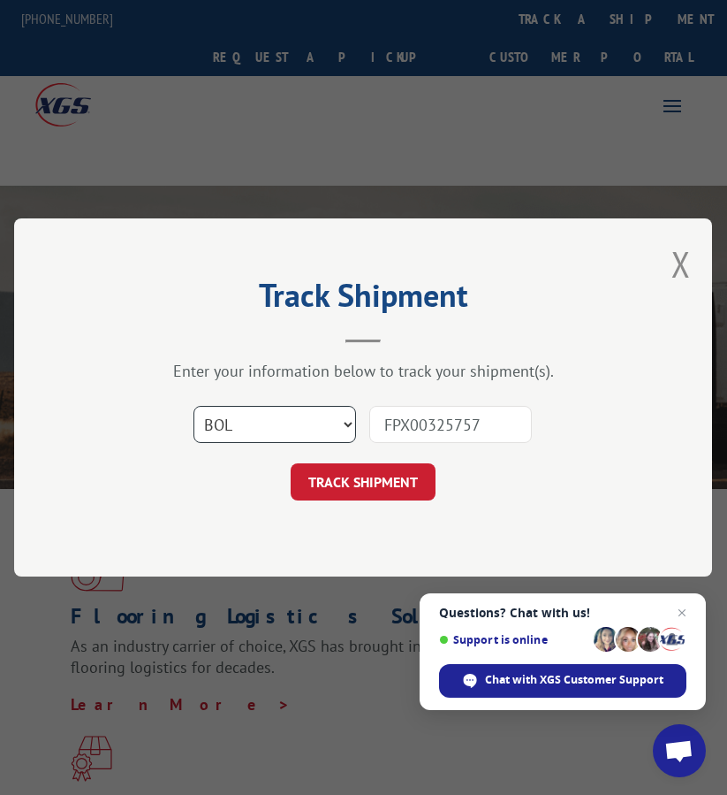
click at [194, 406] on select "Select category... Probill BOL PO" at bounding box center [275, 424] width 163 height 37
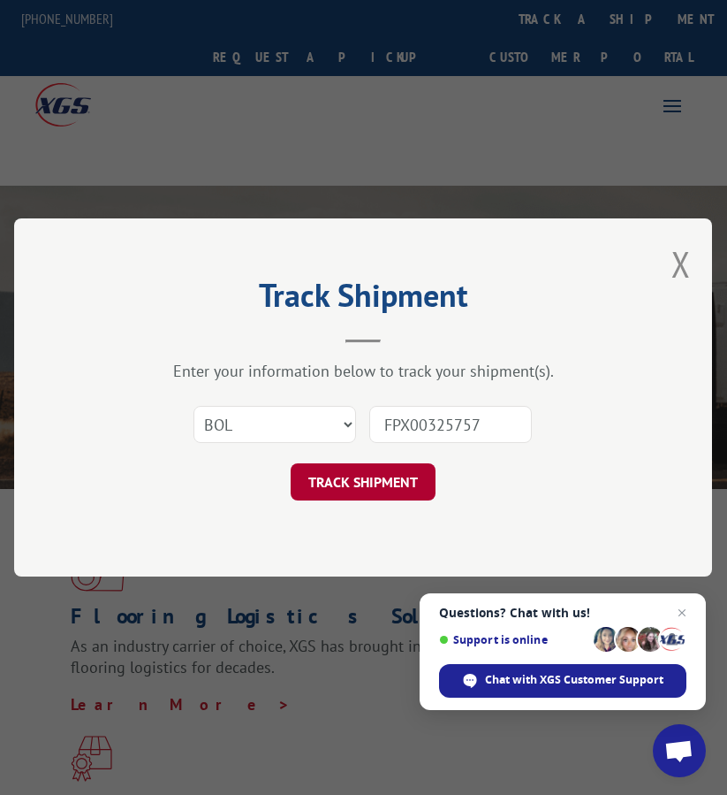
click at [331, 487] on button "TRACK SHIPMENT" at bounding box center [363, 481] width 145 height 37
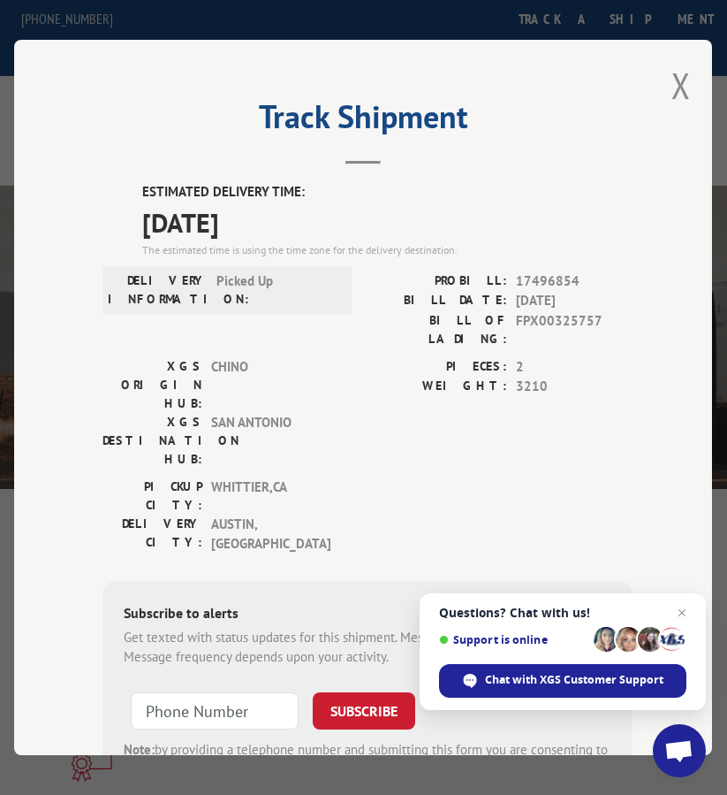
click at [544, 274] on span "17496854" at bounding box center [575, 281] width 117 height 20
copy span "17496854"
click at [654, 90] on div "Track Shipment ESTIMATED DELIVERY TIME: [DATE] The estimated time is using the …" at bounding box center [363, 397] width 698 height 715
click at [672, 78] on button "Close modal" at bounding box center [681, 85] width 19 height 47
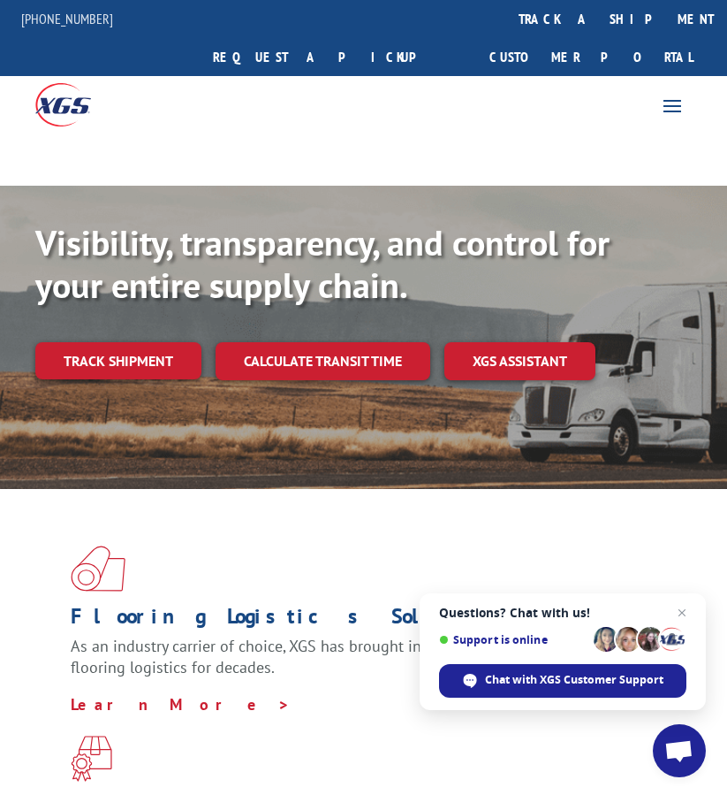
drag, startPoint x: 596, startPoint y: 685, endPoint x: 728, endPoint y: 588, distance: 164.4
click at [596, 685] on span "Chat with XGS Customer Support" at bounding box center [574, 680] width 179 height 16
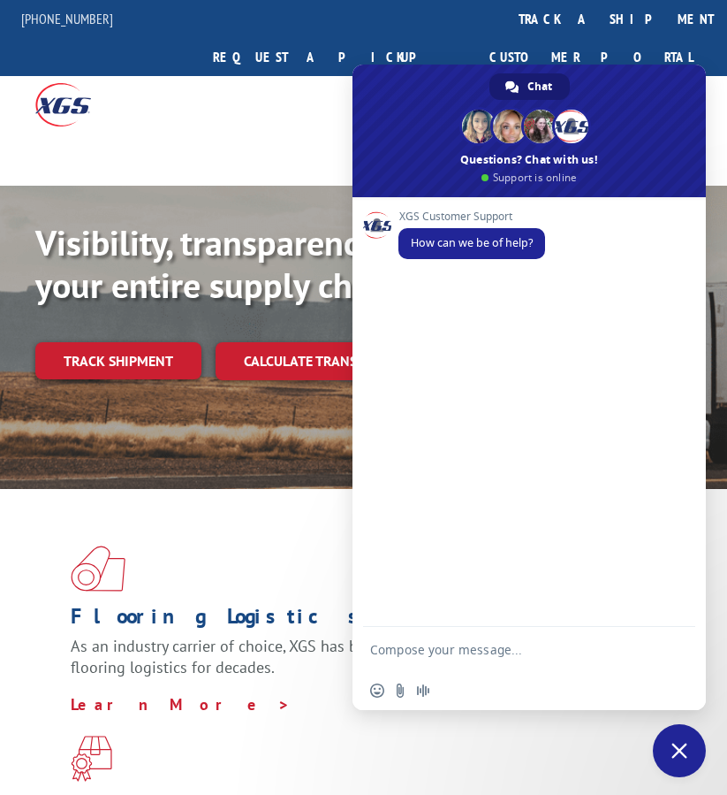
click at [456, 651] on textarea "Compose your message..." at bounding box center [511, 649] width 283 height 44
paste textarea "Good morning i just need to know if these shipments were picked up"
type textarea "Good morning i just need to know if these shipments were picked up"
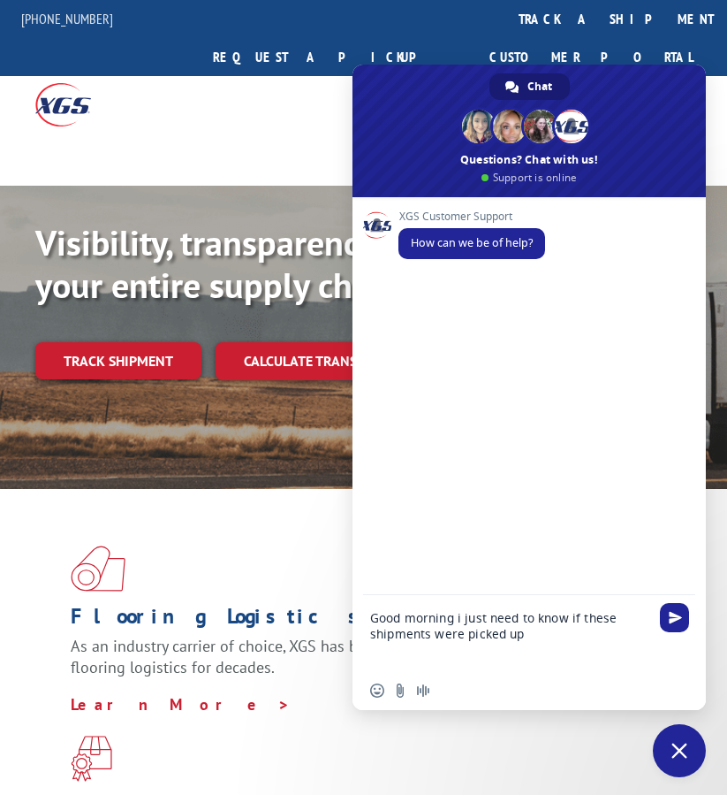
scroll to position [4, 0]
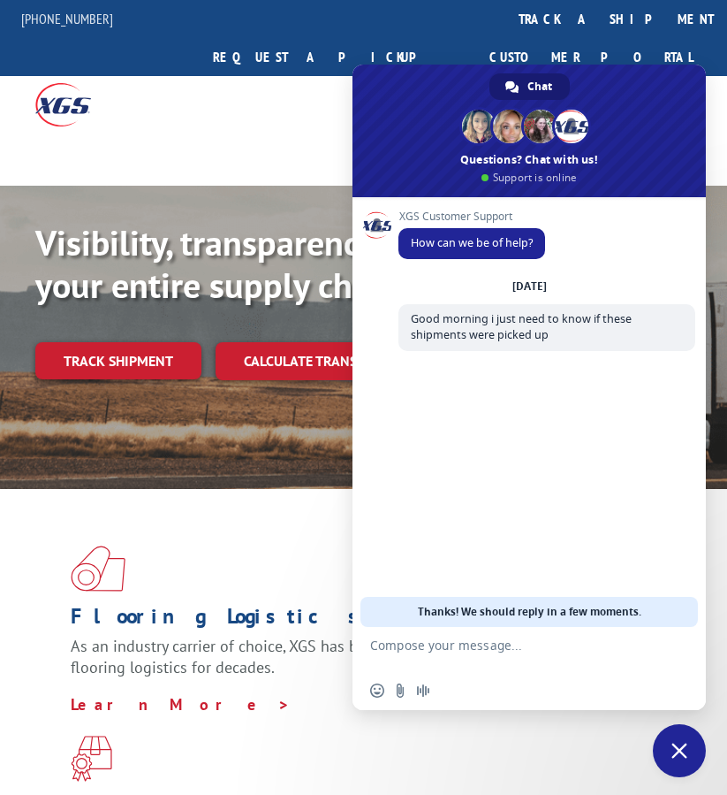
click at [468, 648] on textarea "Compose your message..." at bounding box center [511, 649] width 283 height 44
paste textarea "PU00064198 PU00064355"
type textarea "PU00064198 PU00064355"
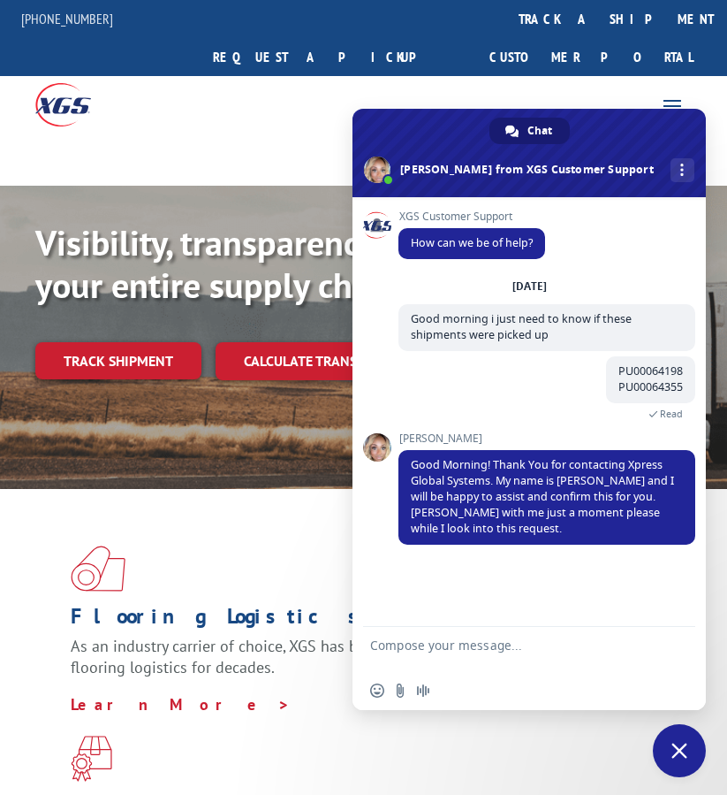
click at [452, 658] on textarea "Compose your message..." at bounding box center [511, 649] width 283 height 44
type textarea "thanks"
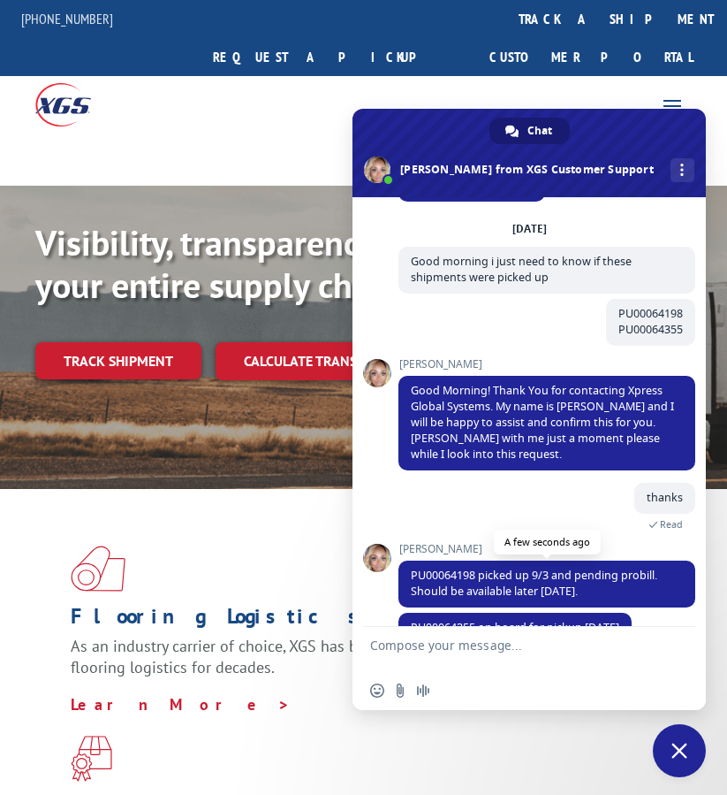
scroll to position [94, 0]
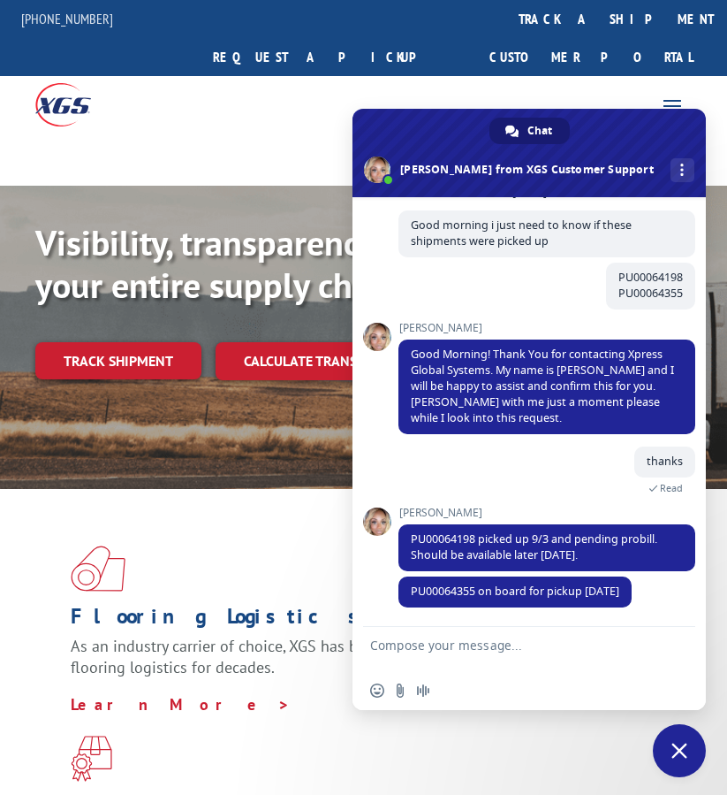
click at [500, 658] on textarea "Compose your message..." at bounding box center [511, 649] width 283 height 44
paste textarea "thank you very much for your help, have a good day."
type textarea "thank you very much for your help, have a good day."
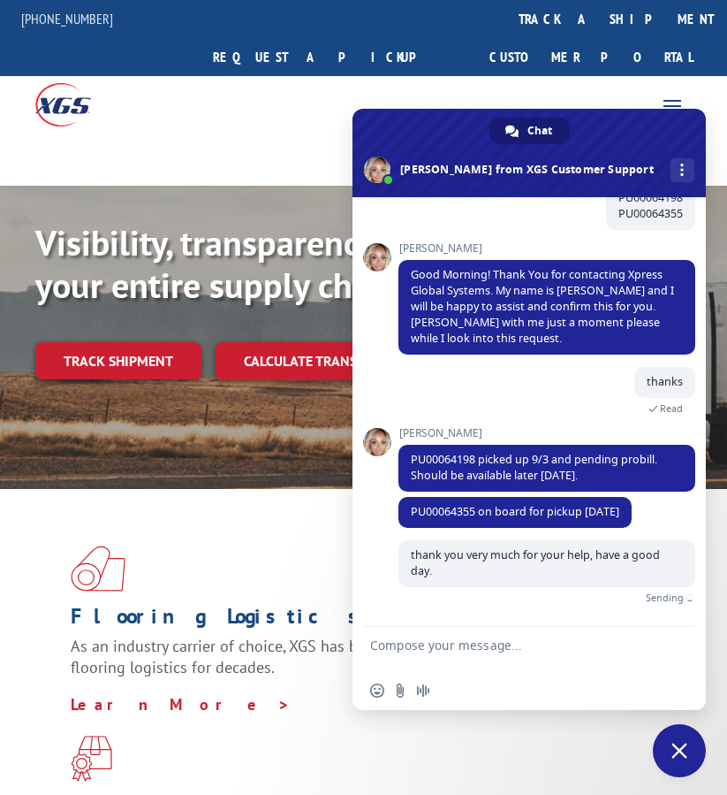
scroll to position [153, 0]
